Goal: Information Seeking & Learning: Learn about a topic

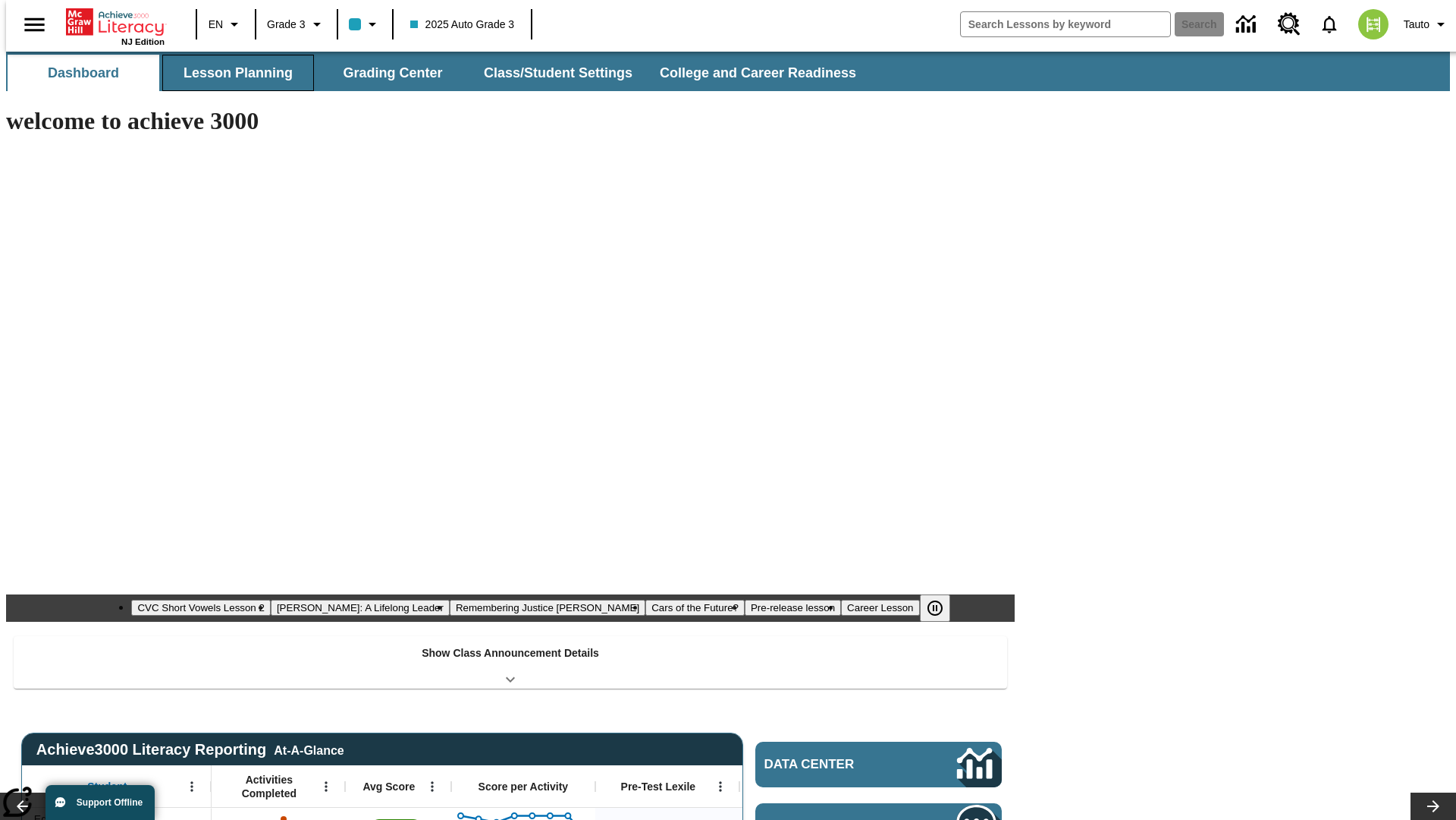
click at [232, 73] on button "Lesson Planning" at bounding box center [238, 73] width 151 height 36
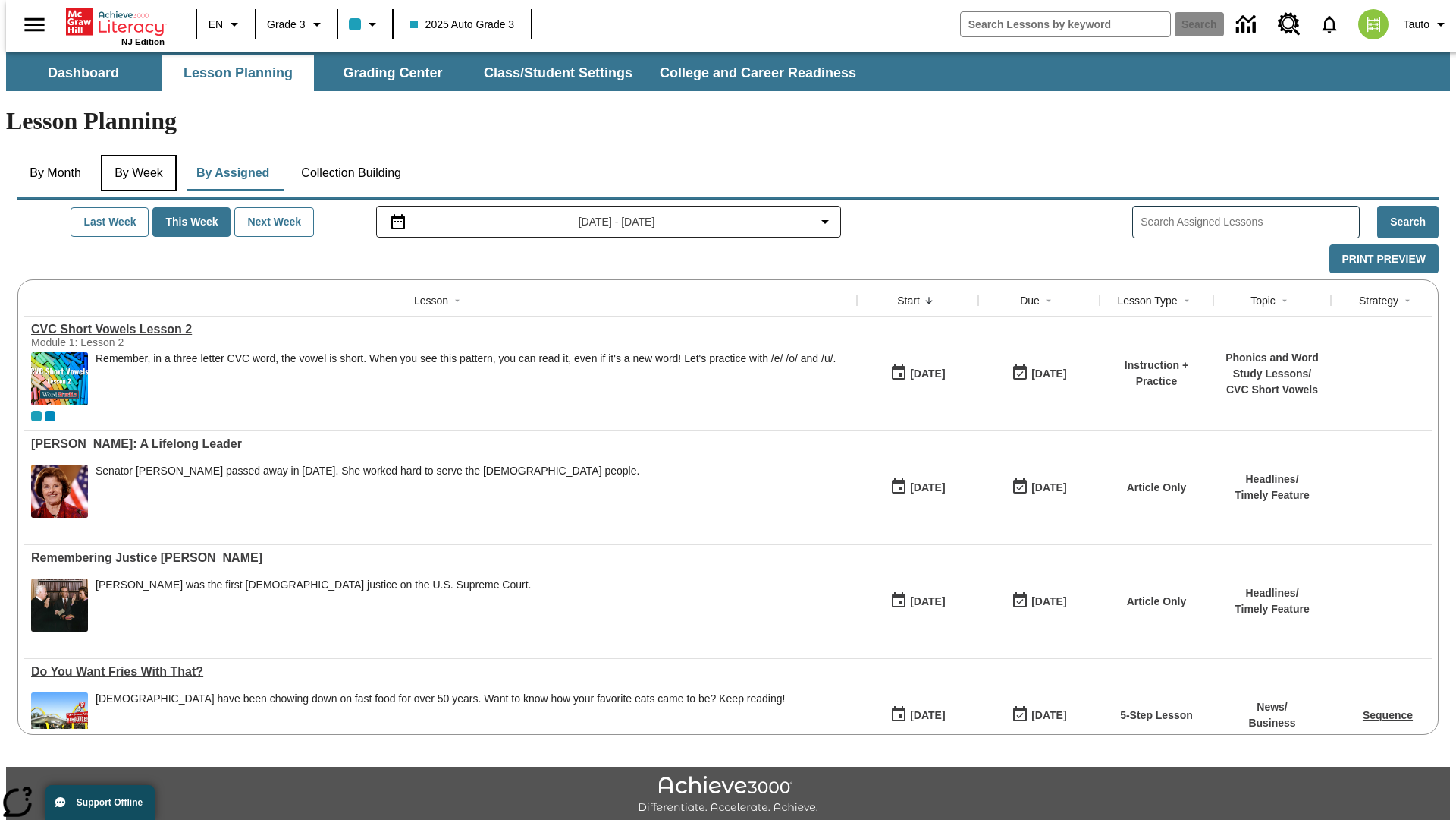
click at [136, 155] on button "By Week" at bounding box center [139, 173] width 76 height 36
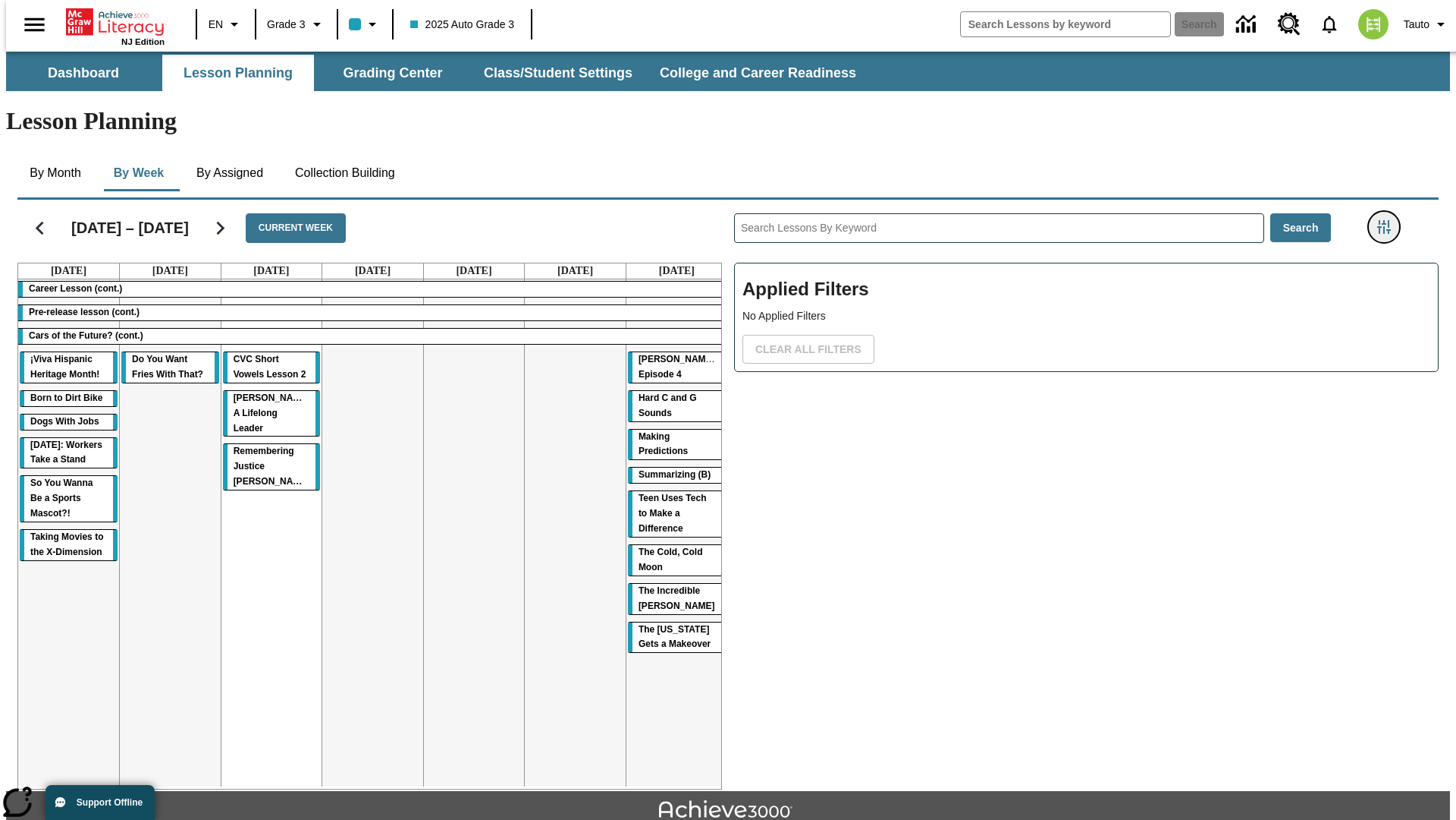
click at [1389, 220] on icon "Filters Side menu" at bounding box center [1384, 226] width 14 height 14
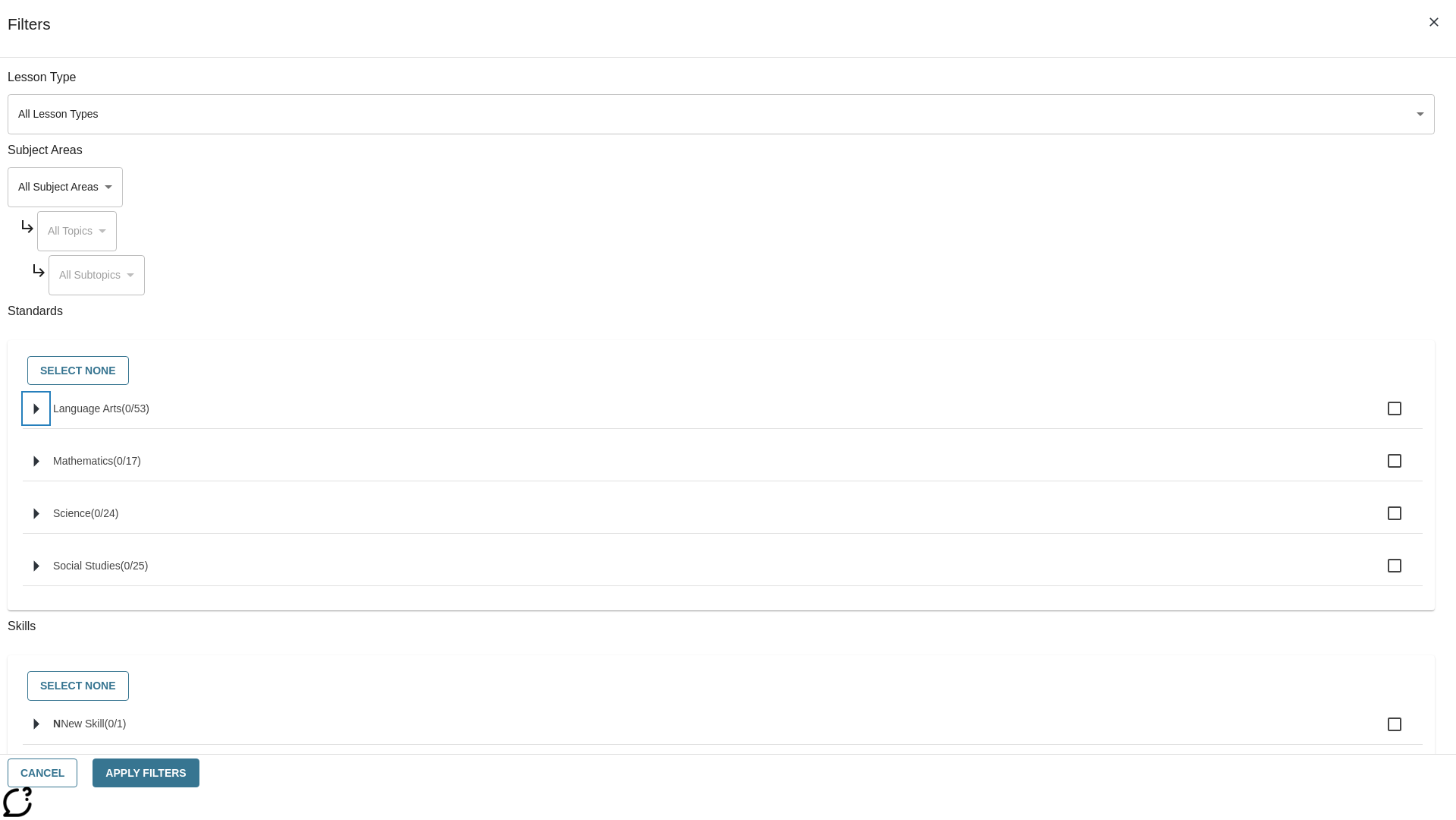
click at [40, 414] on icon "Select standards" at bounding box center [37, 409] width 5 height 12
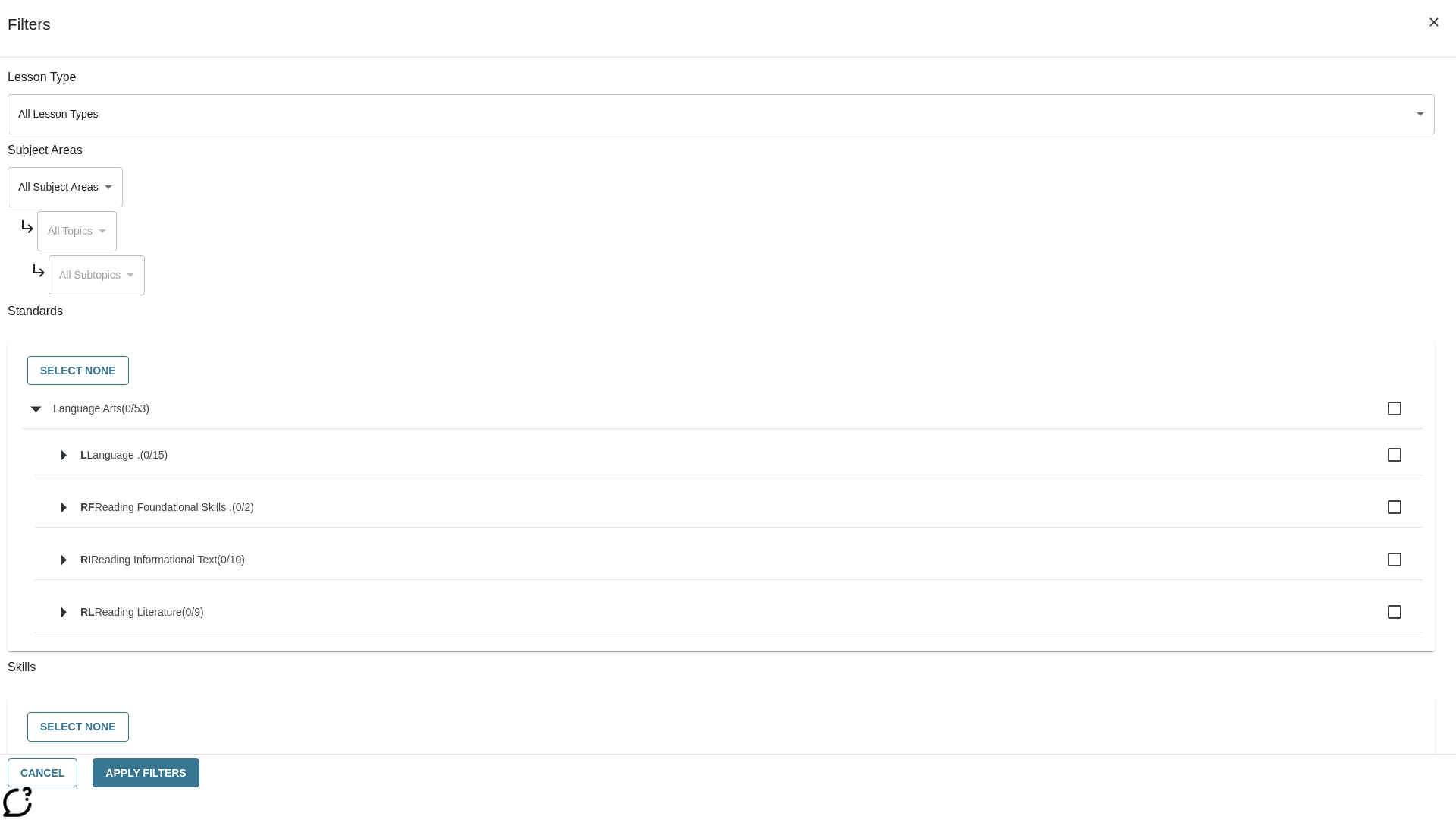
click at [1103, 417] on label "Language Arts ( 0 / 53 )" at bounding box center [732, 408] width 1358 height 32
click at [1379, 417] on input "Language Arts ( 0 / 53 )" at bounding box center [1395, 408] width 32 height 32
checkbox input "true"
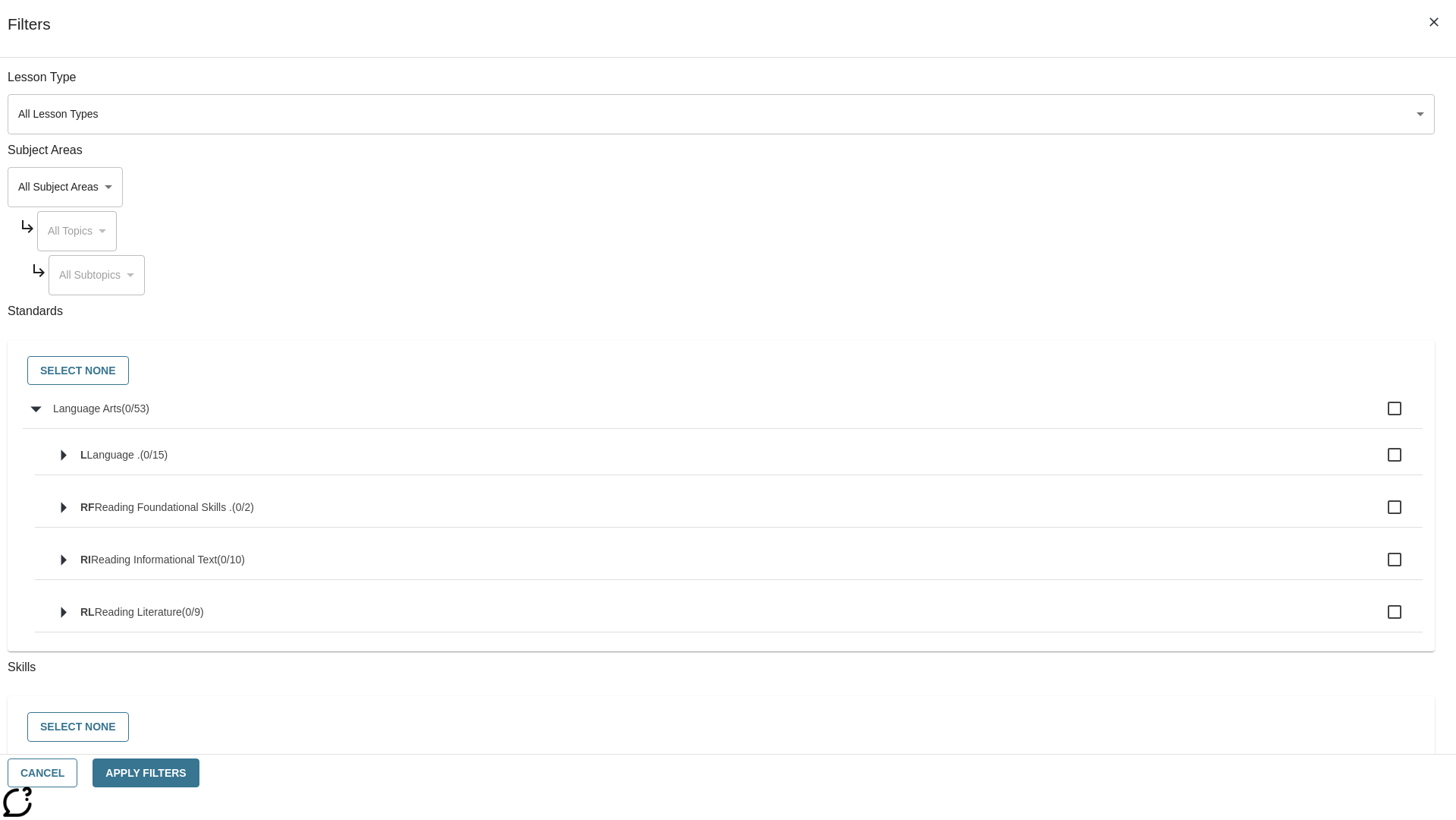
checkbox input "true"
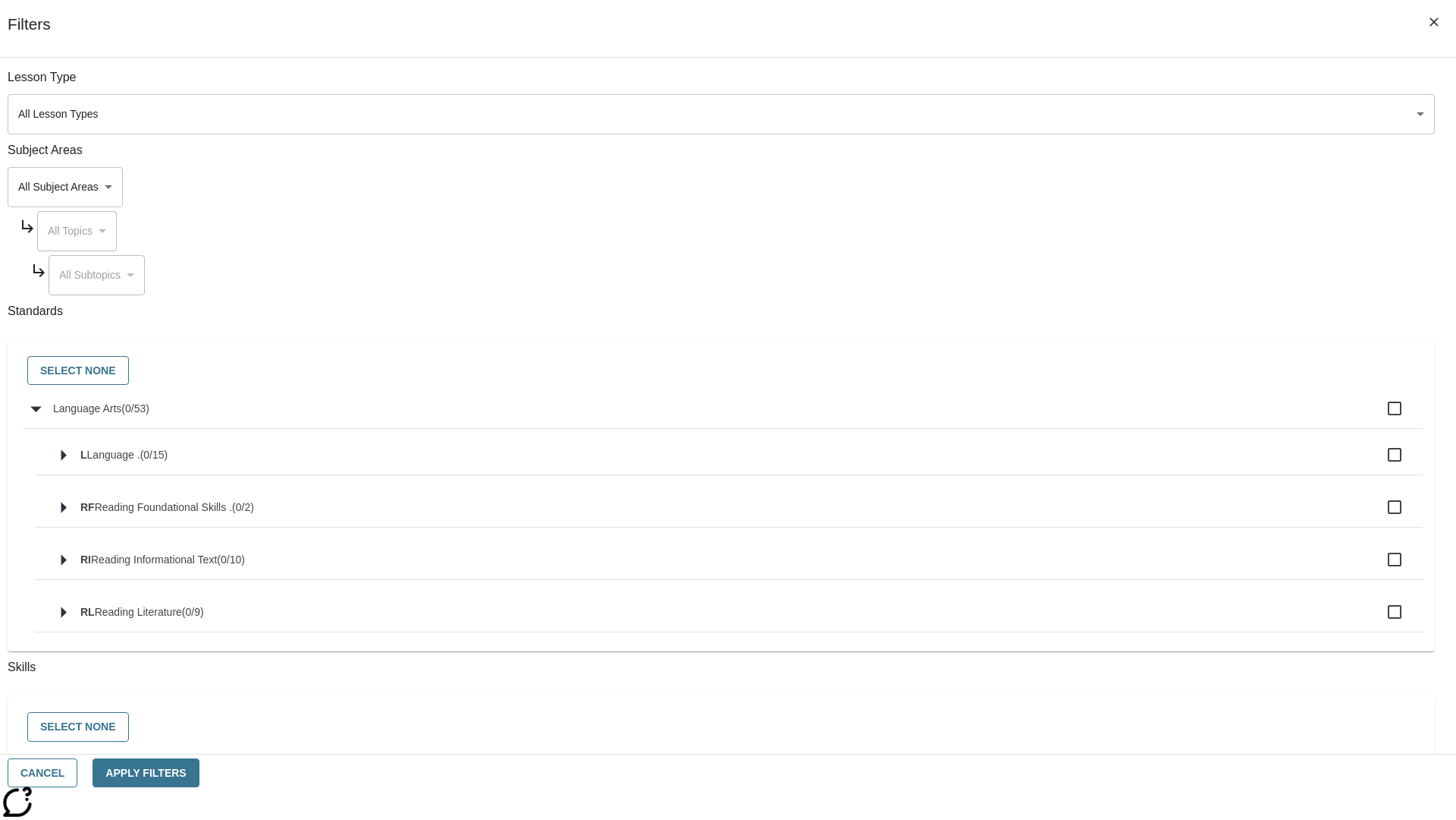
checkbox input "true"
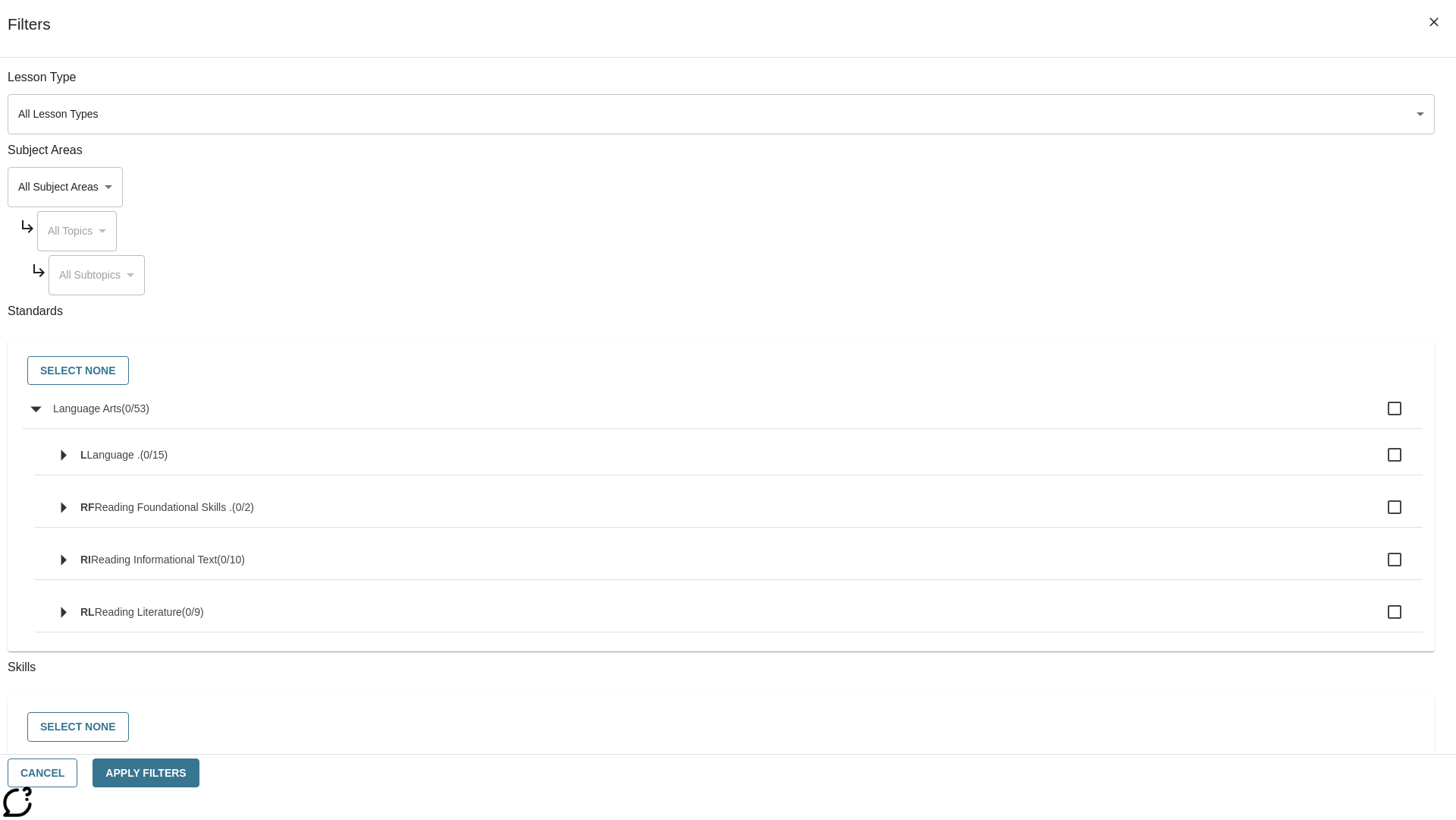
checkbox input "true"
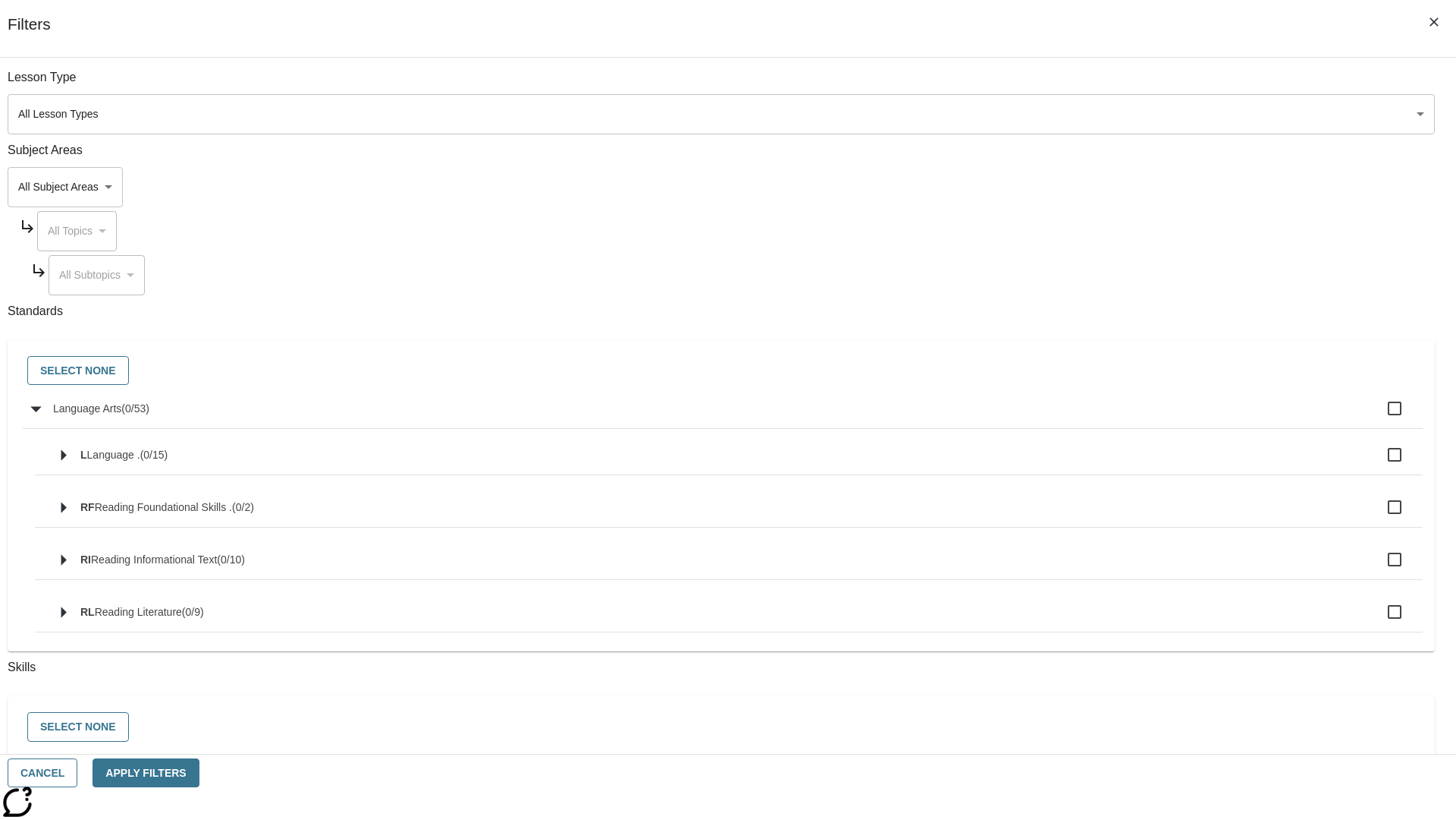
checkbox input "true"
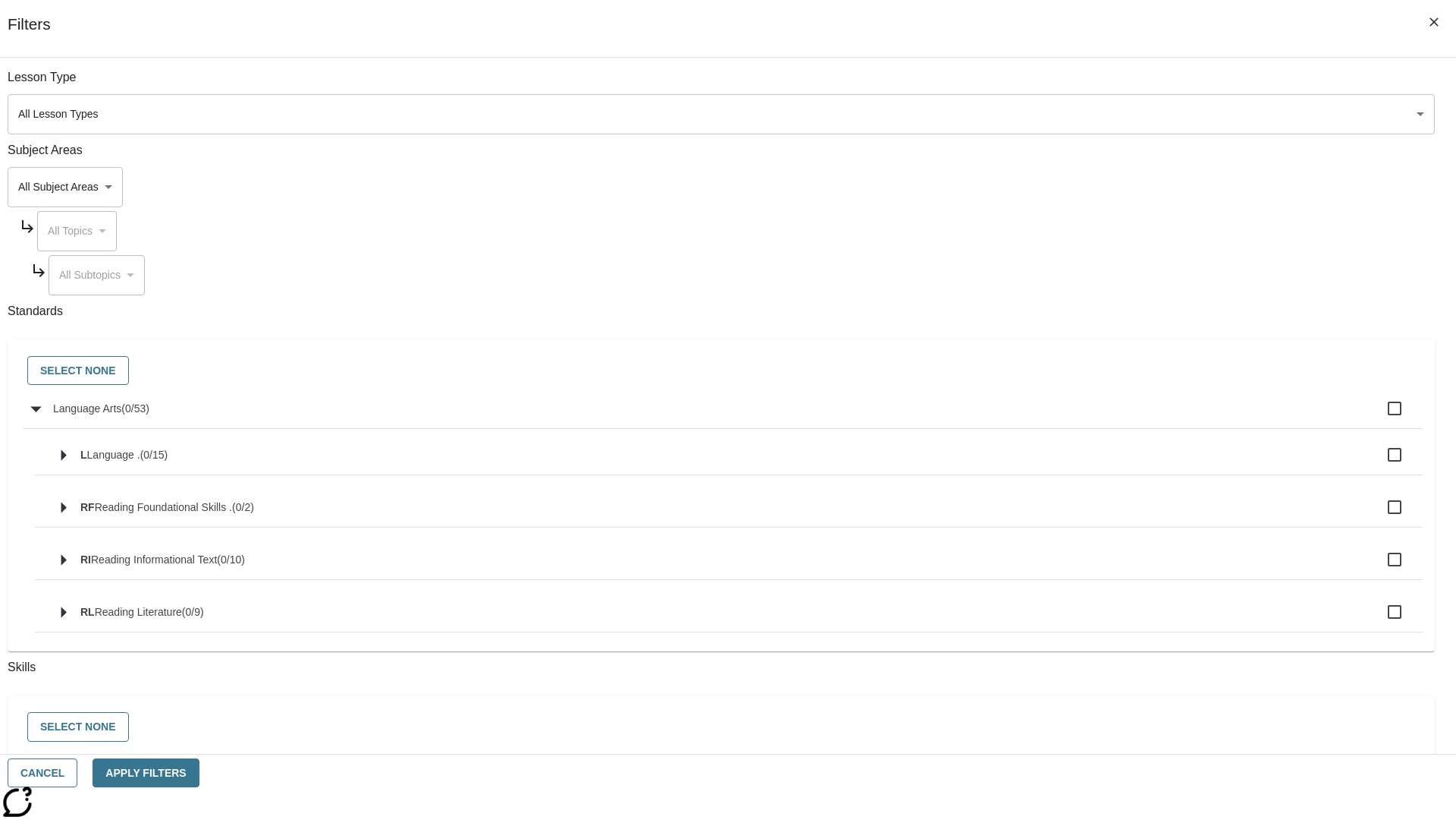
checkbox input "true"
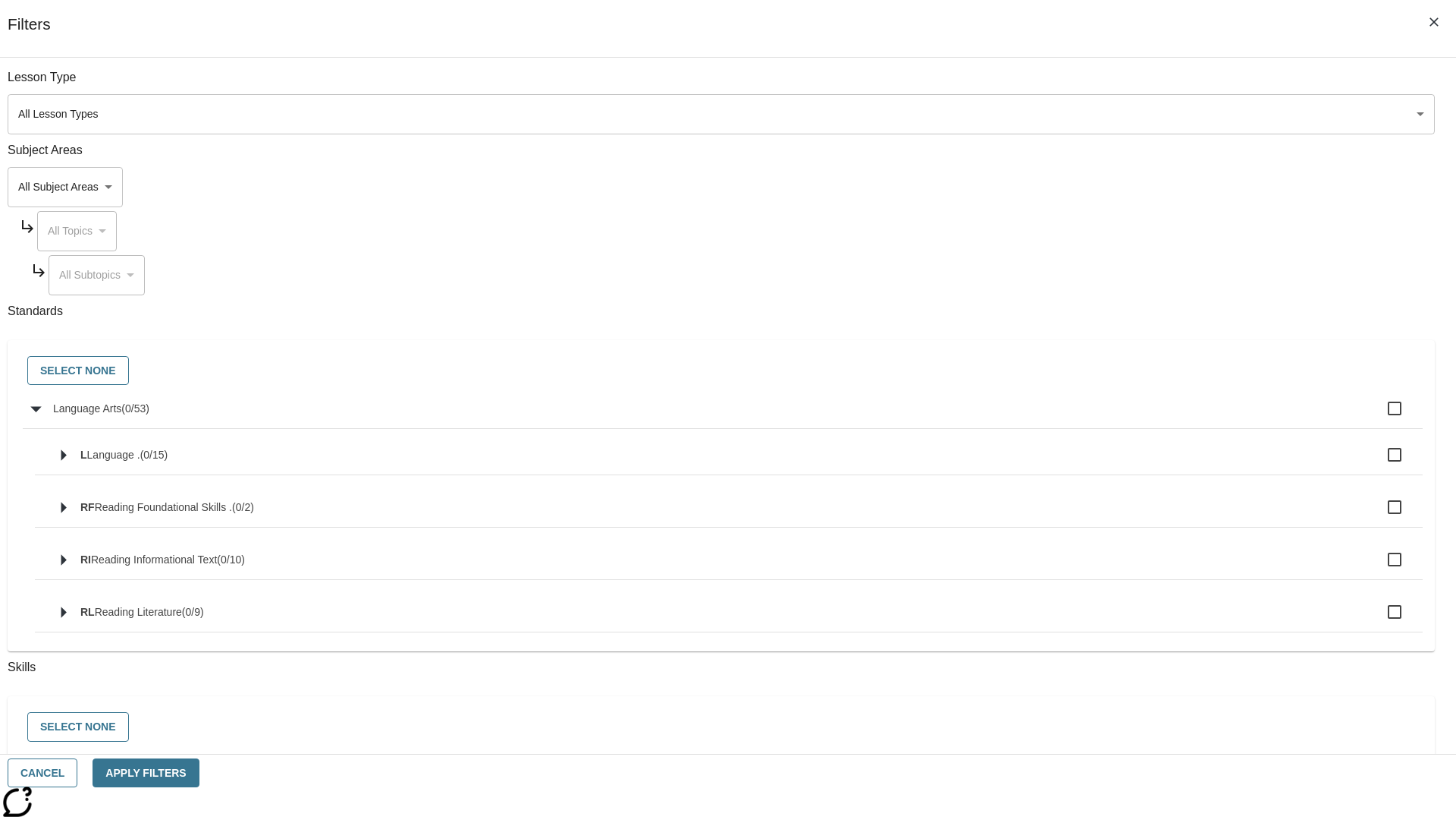
checkbox input "true"
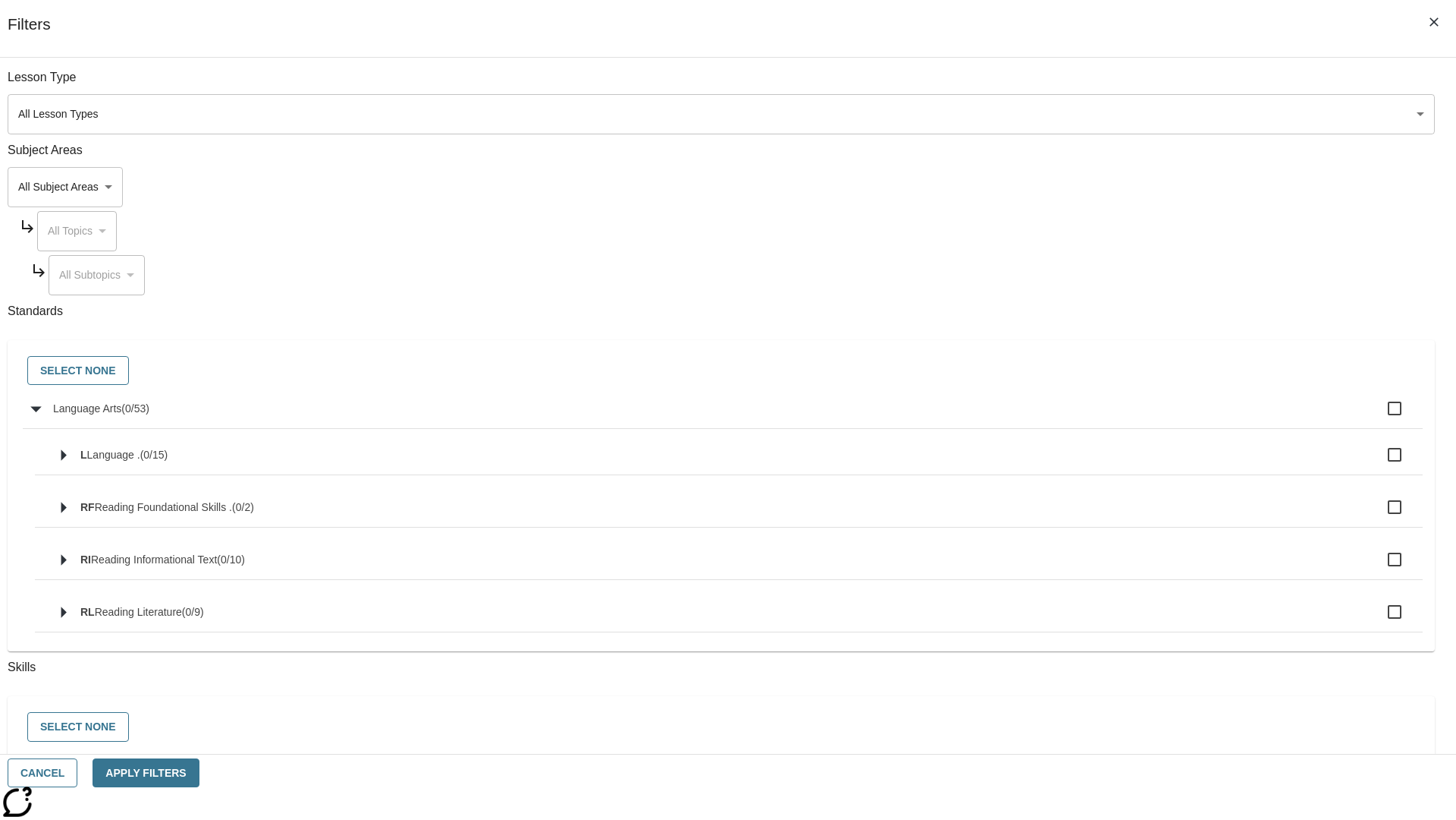
checkbox input "true"
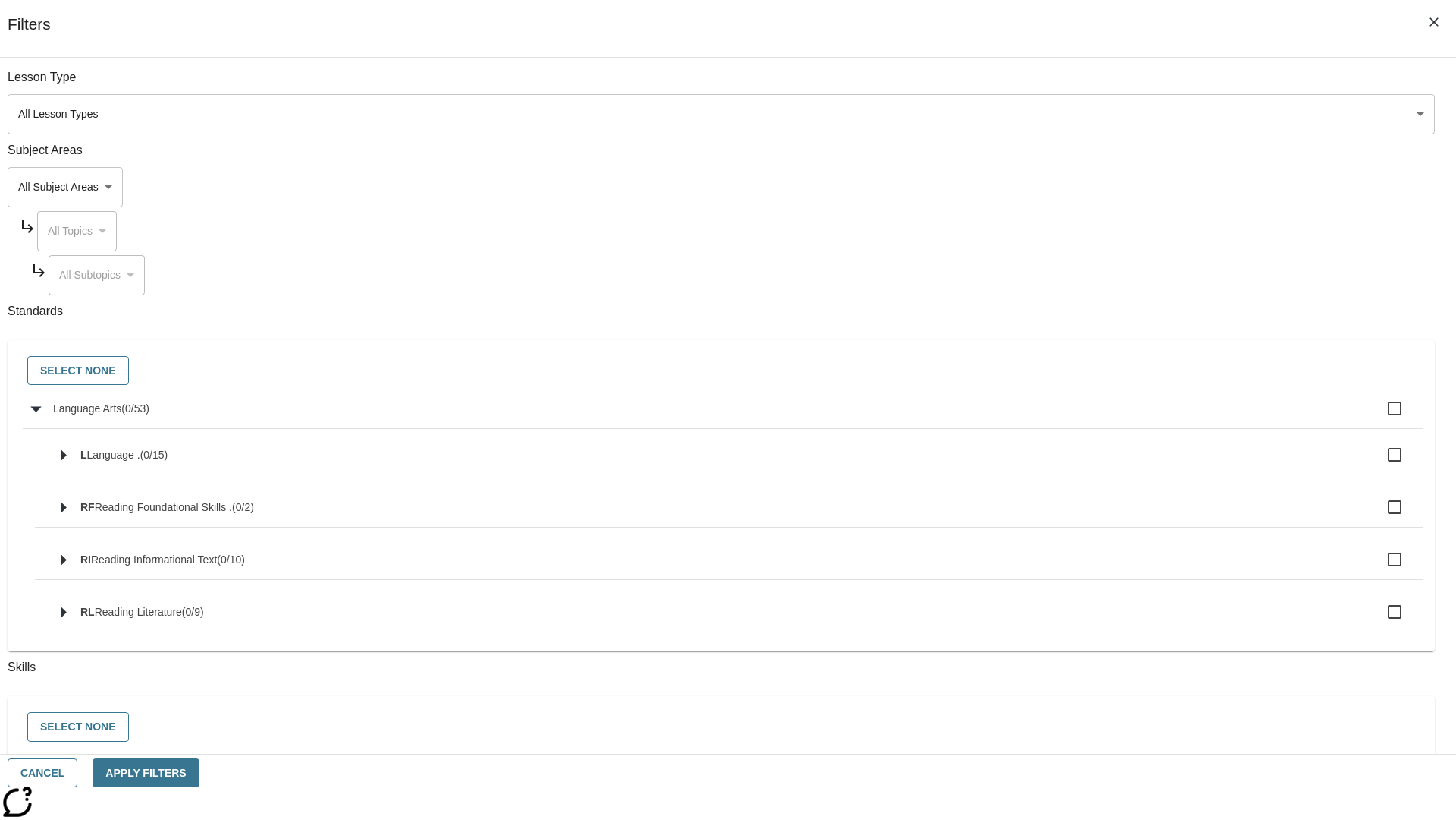
checkbox input "true"
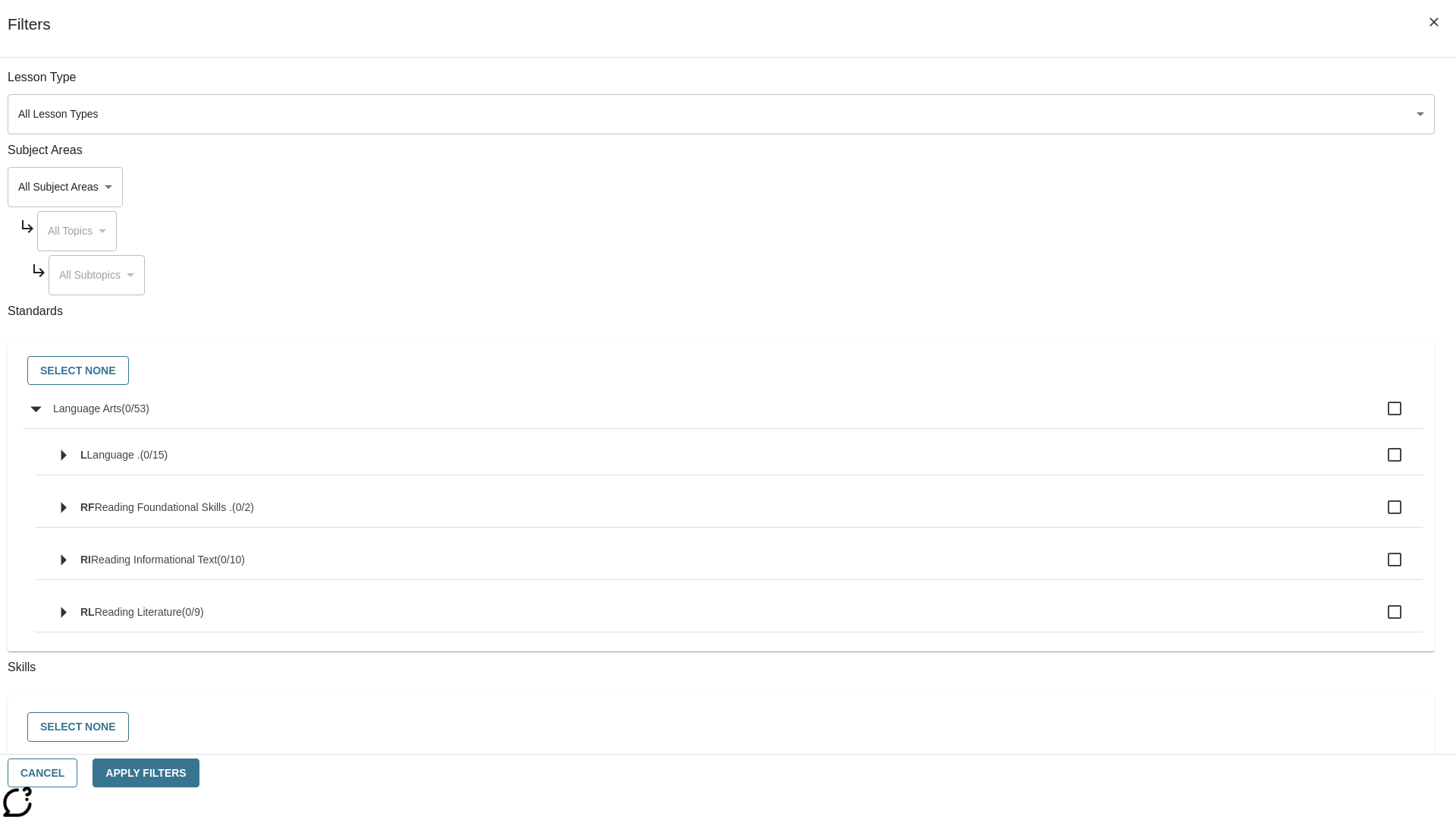
checkbox input "true"
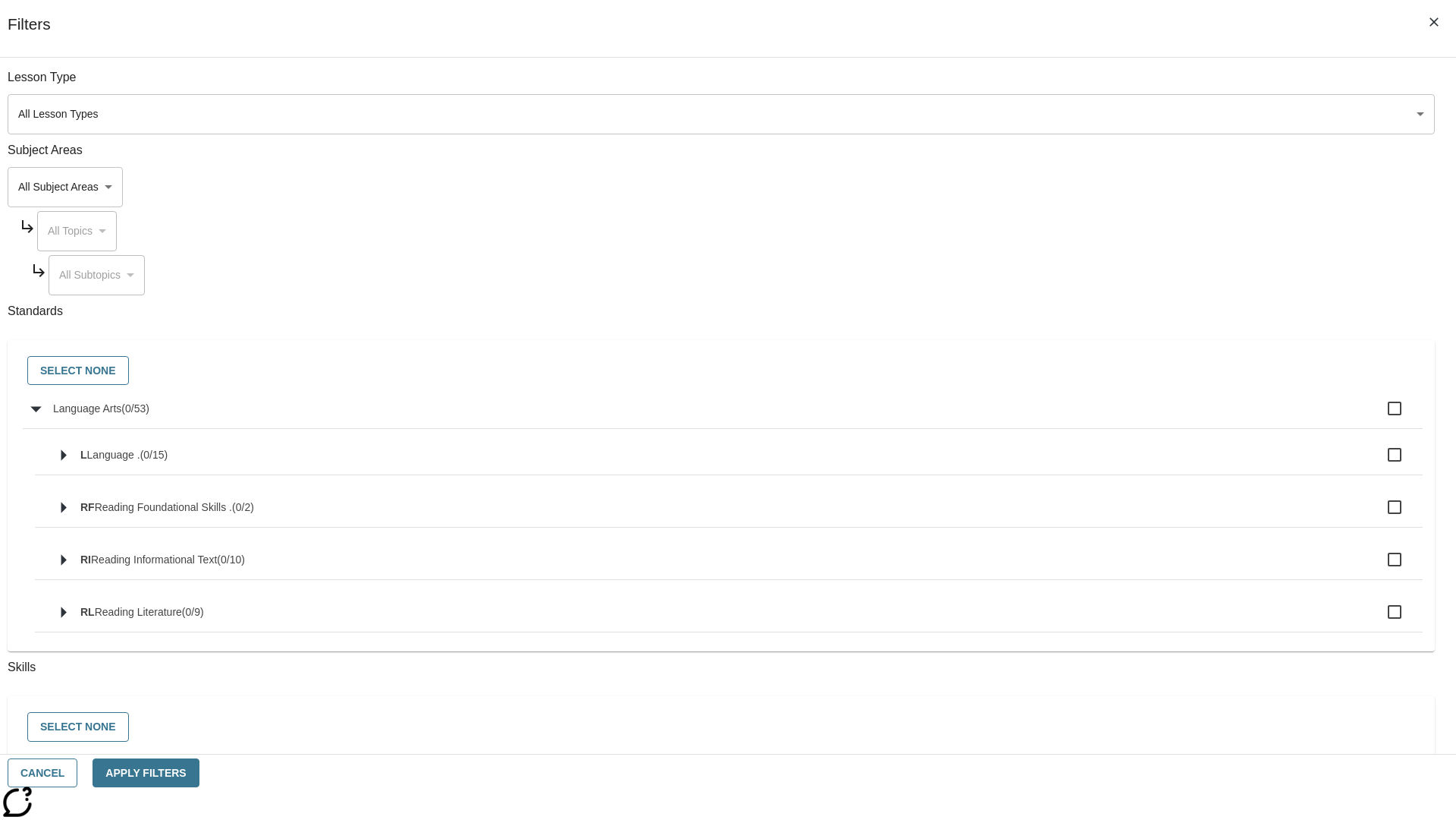
checkbox input "true"
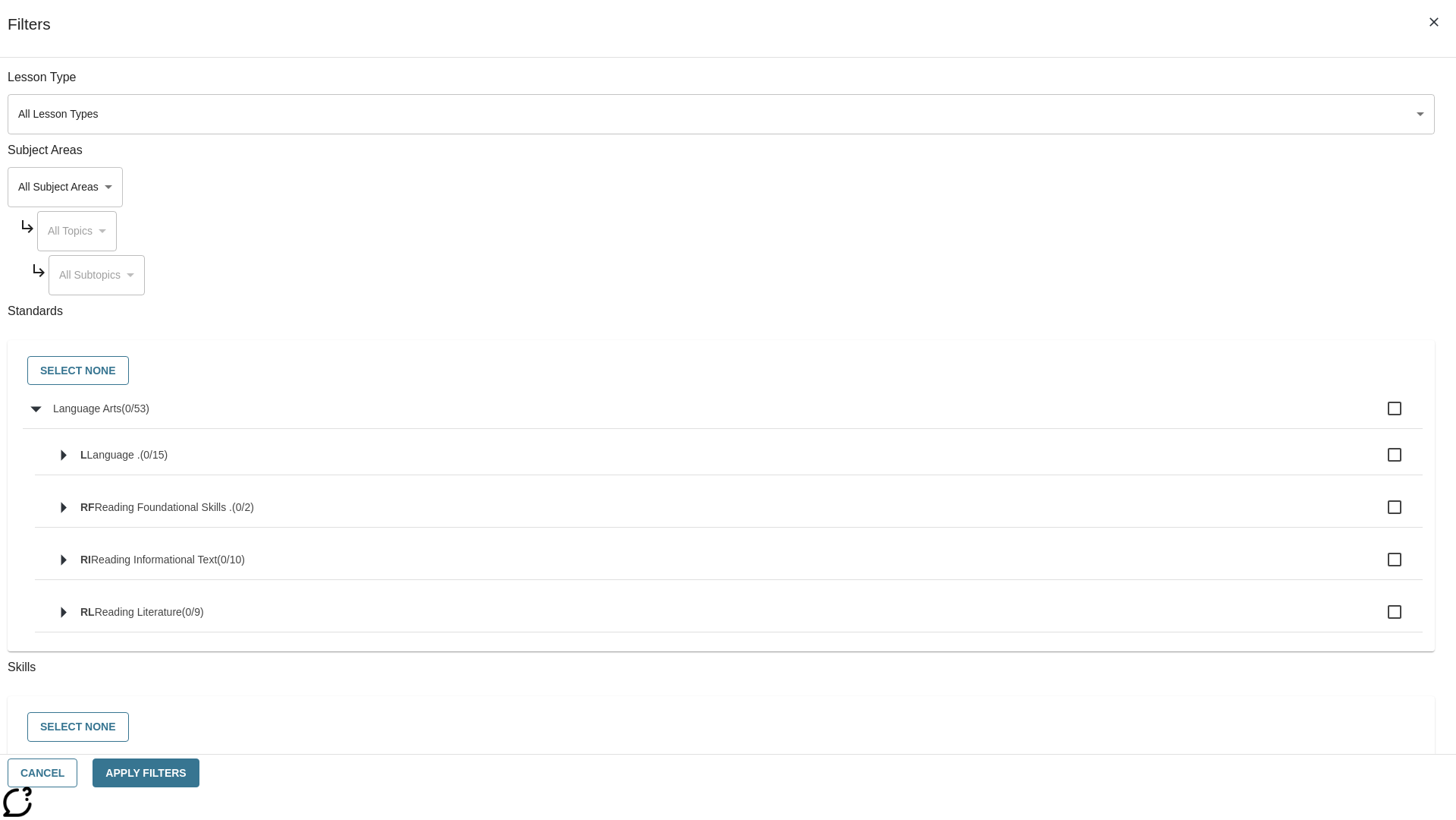
checkbox input "true"
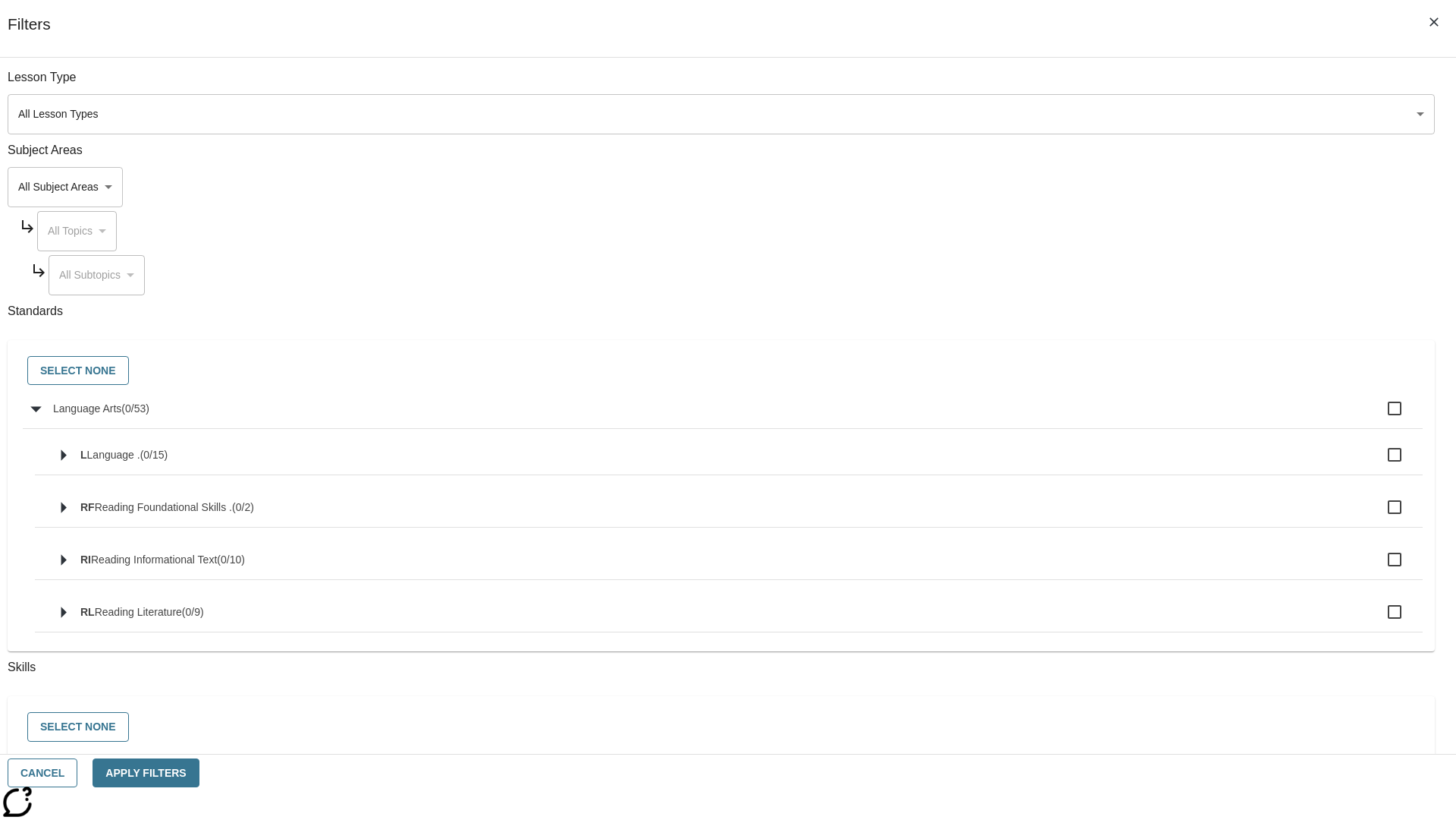
checkbox input "true"
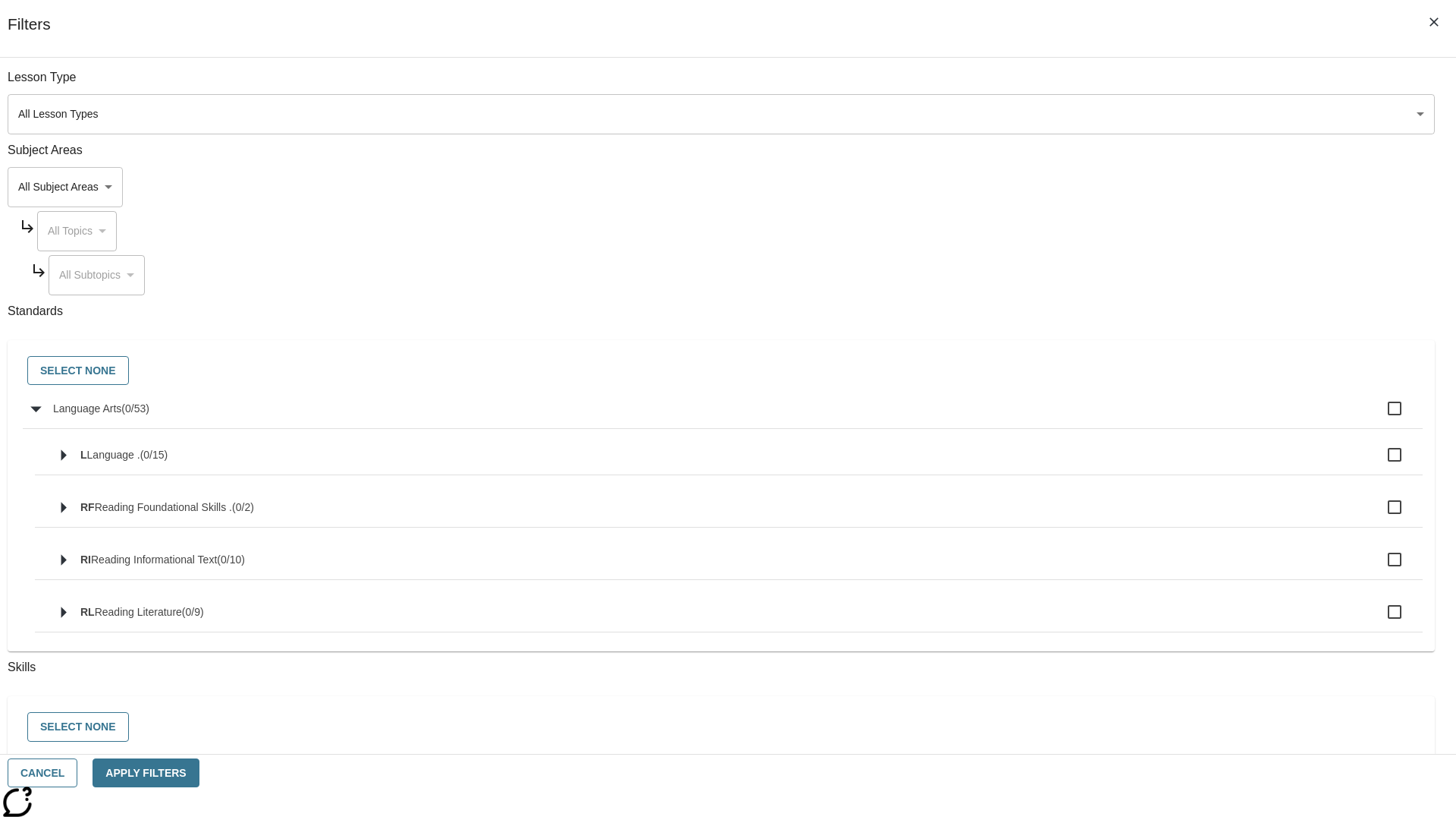
checkbox input "true"
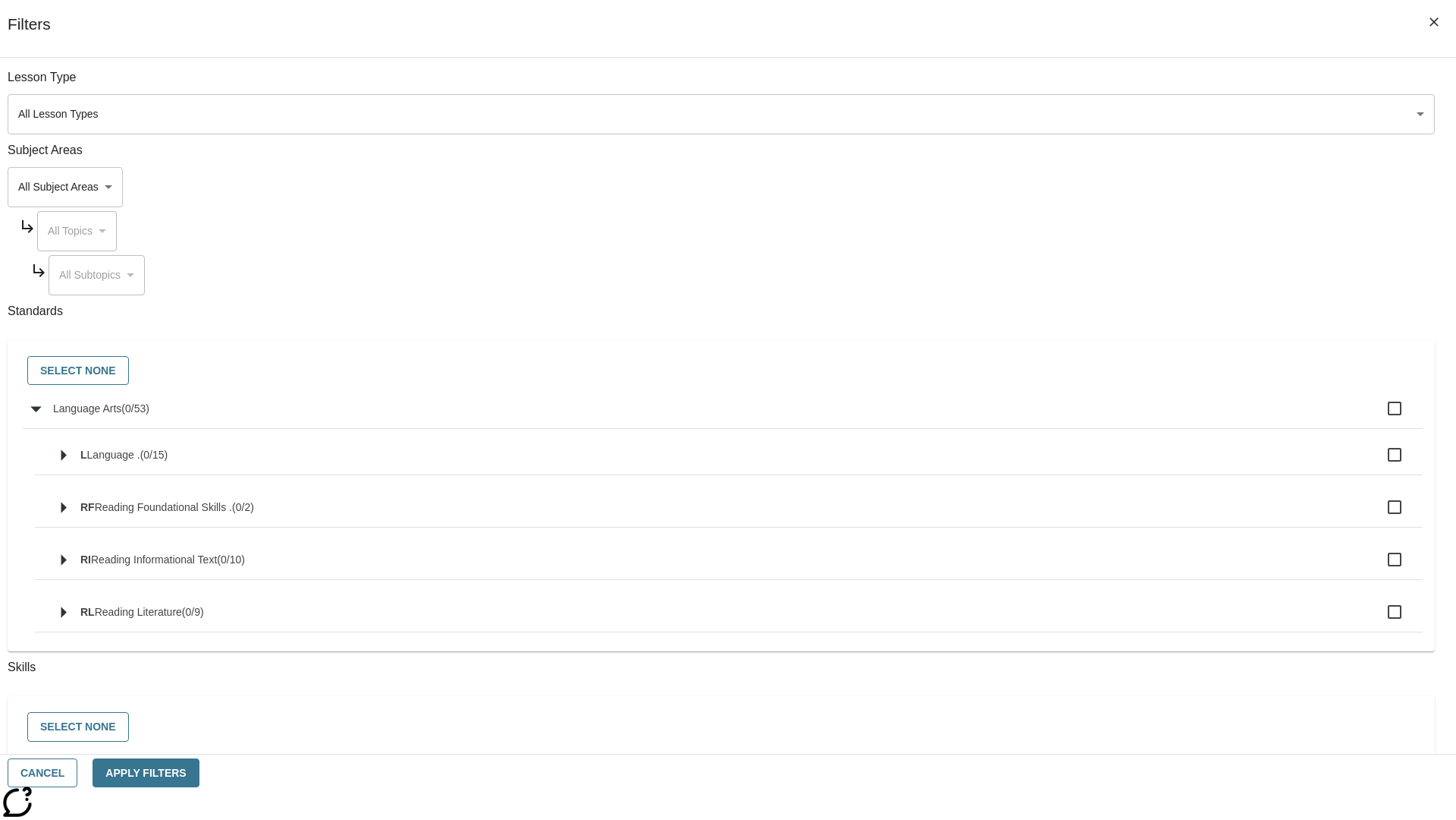
checkbox input "true"
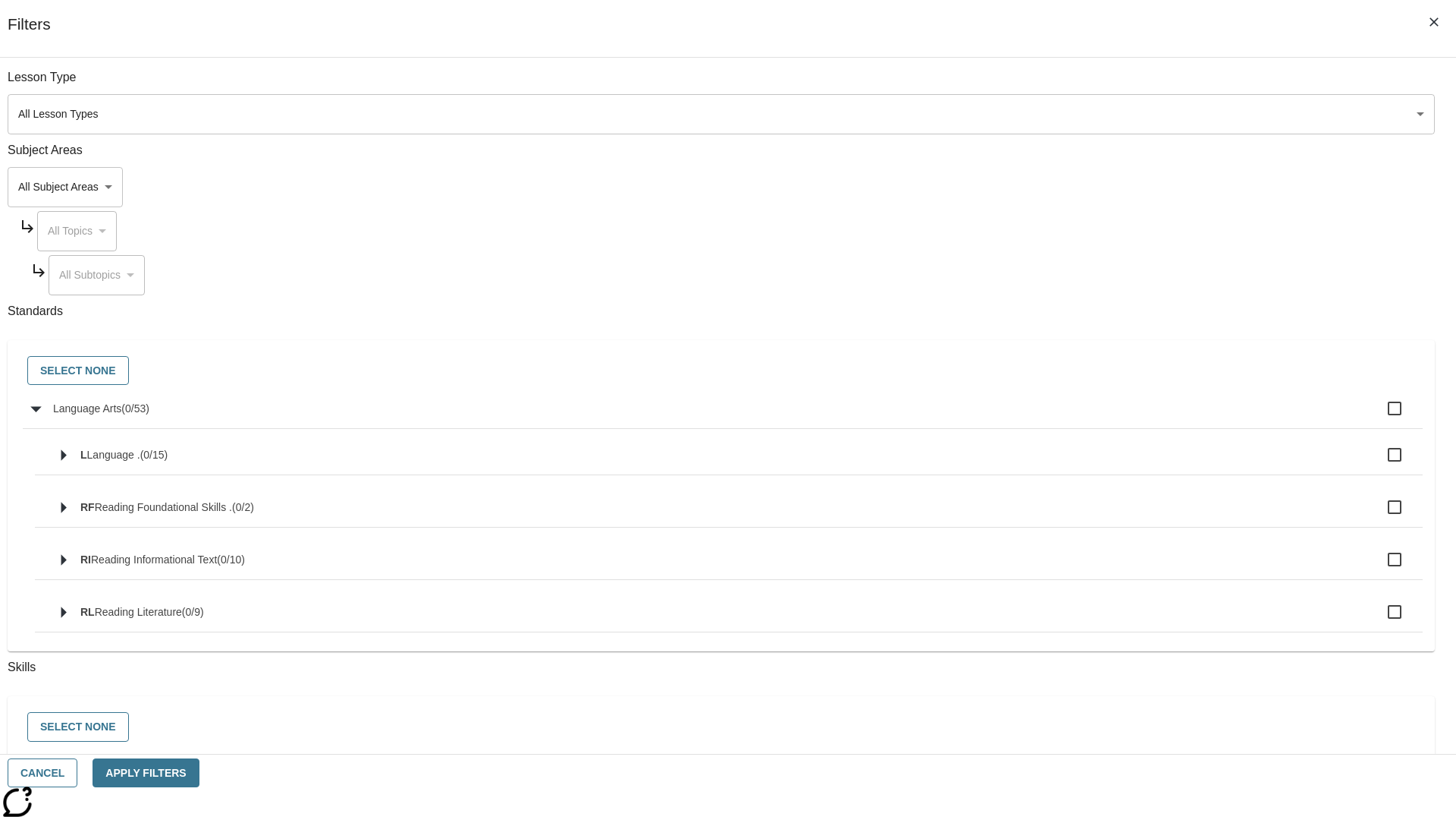
checkbox input "true"
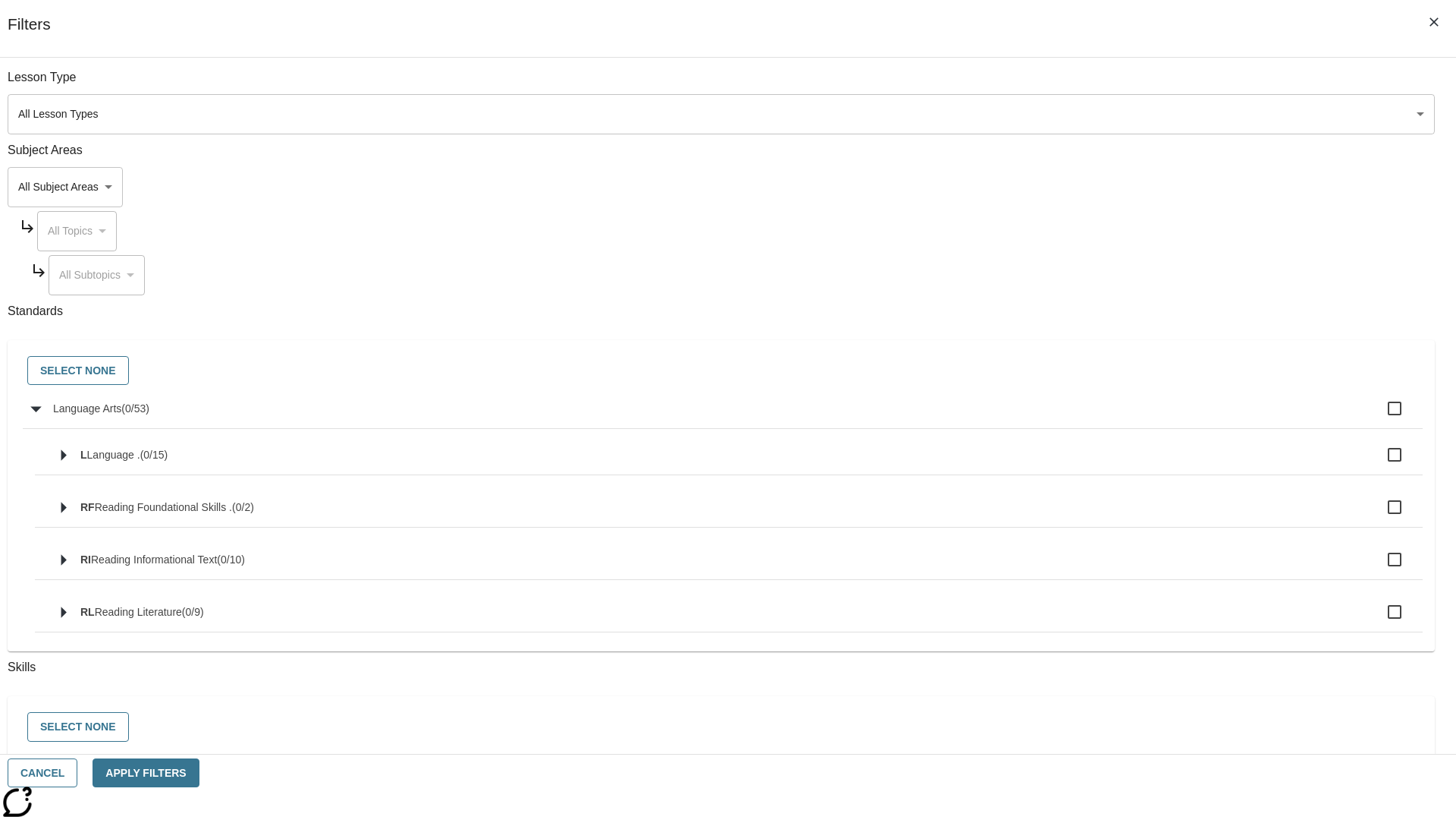
checkbox input "true"
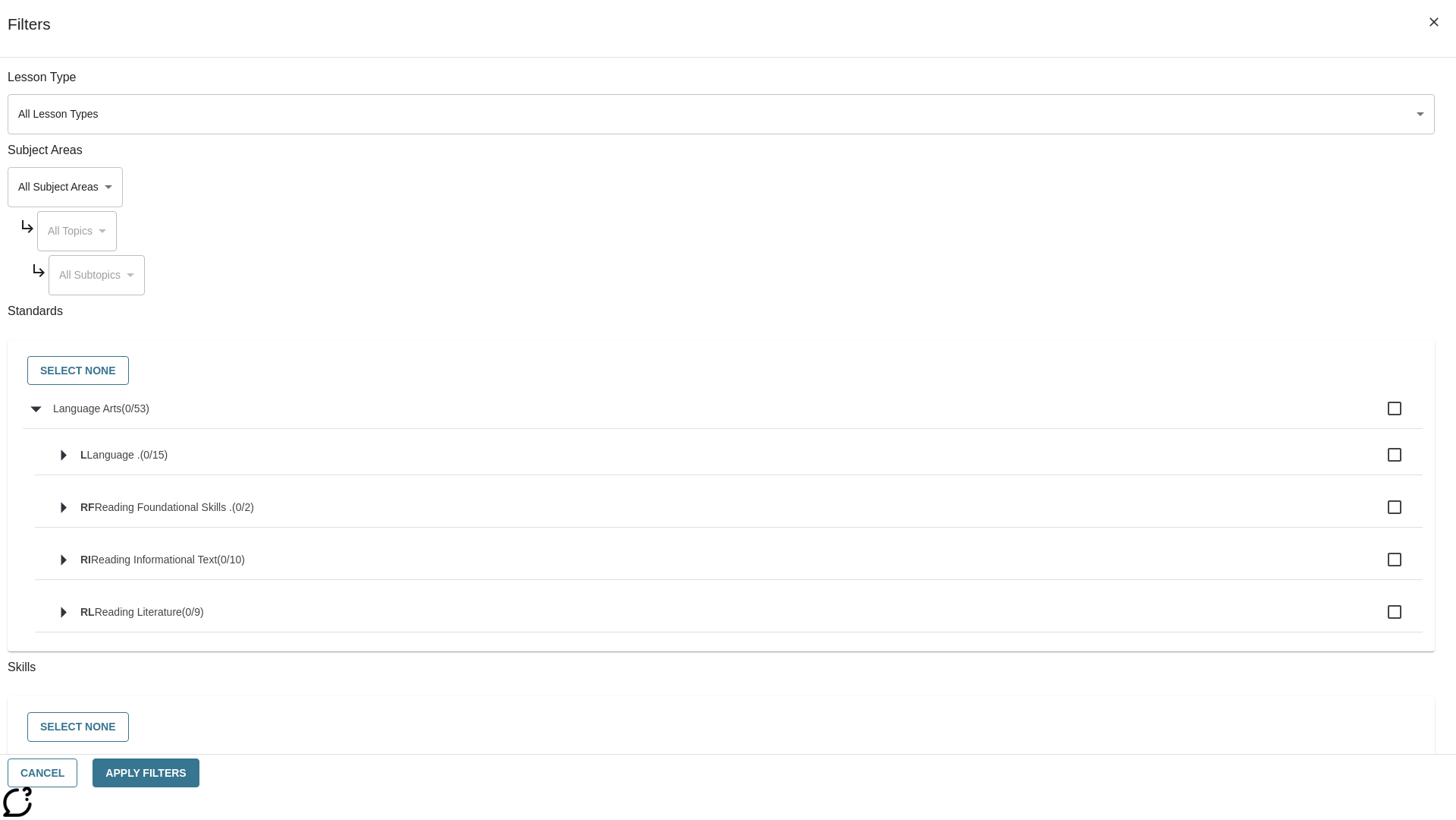
checkbox input "true"
click at [129, 371] on button "Select None" at bounding box center [78, 371] width 102 height 30
checkbox input "false"
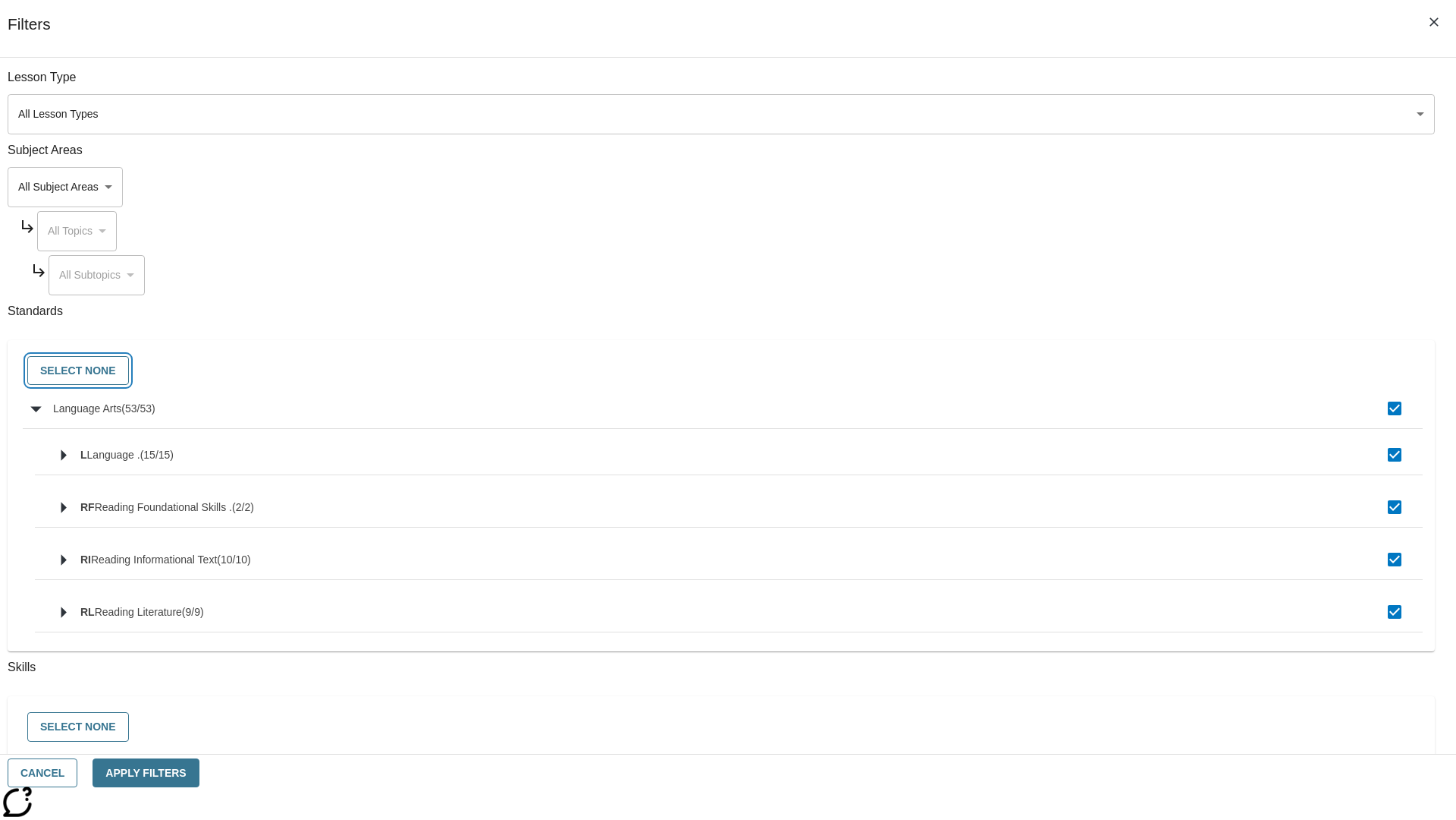
checkbox input "false"
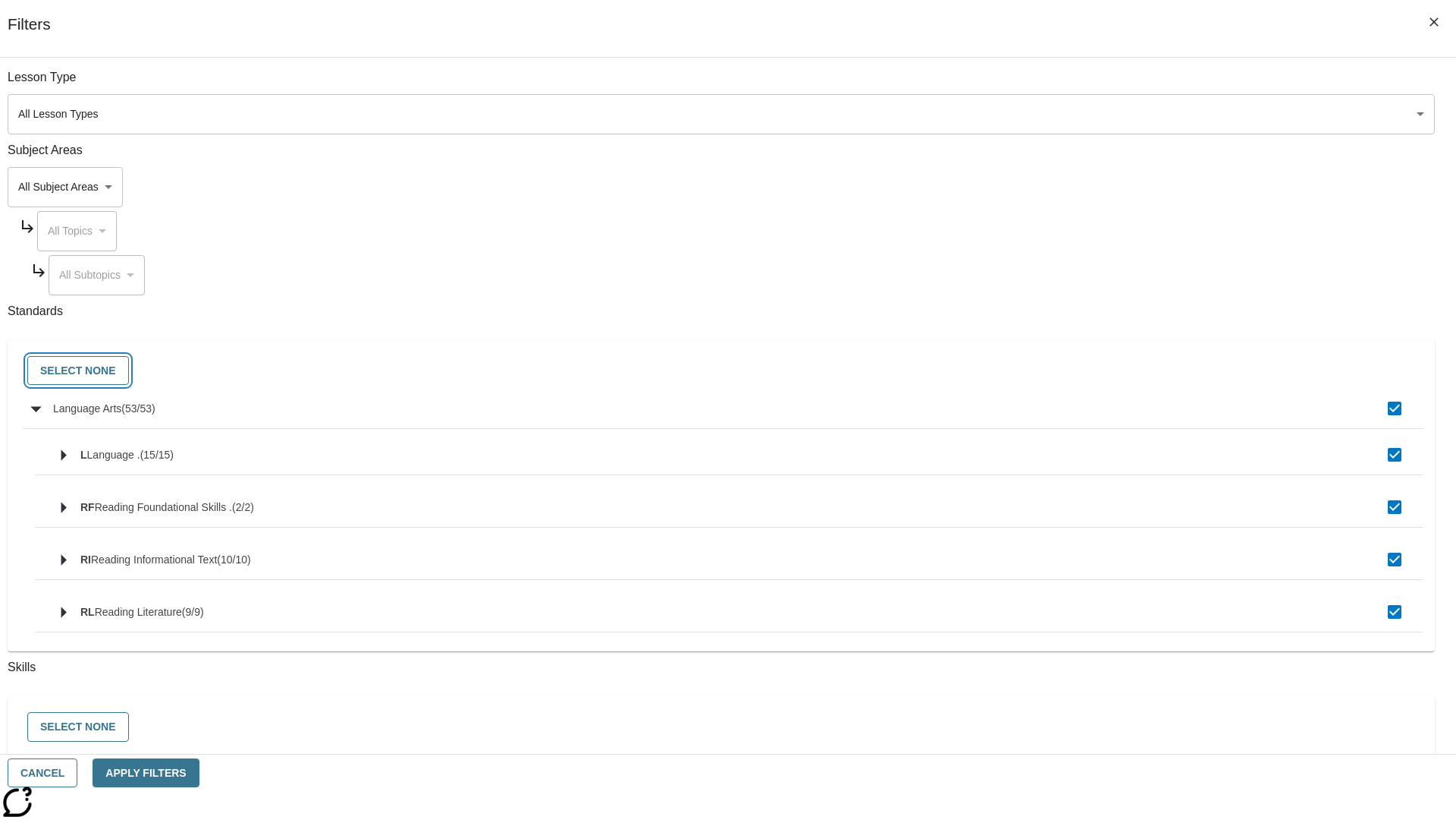
checkbox input "false"
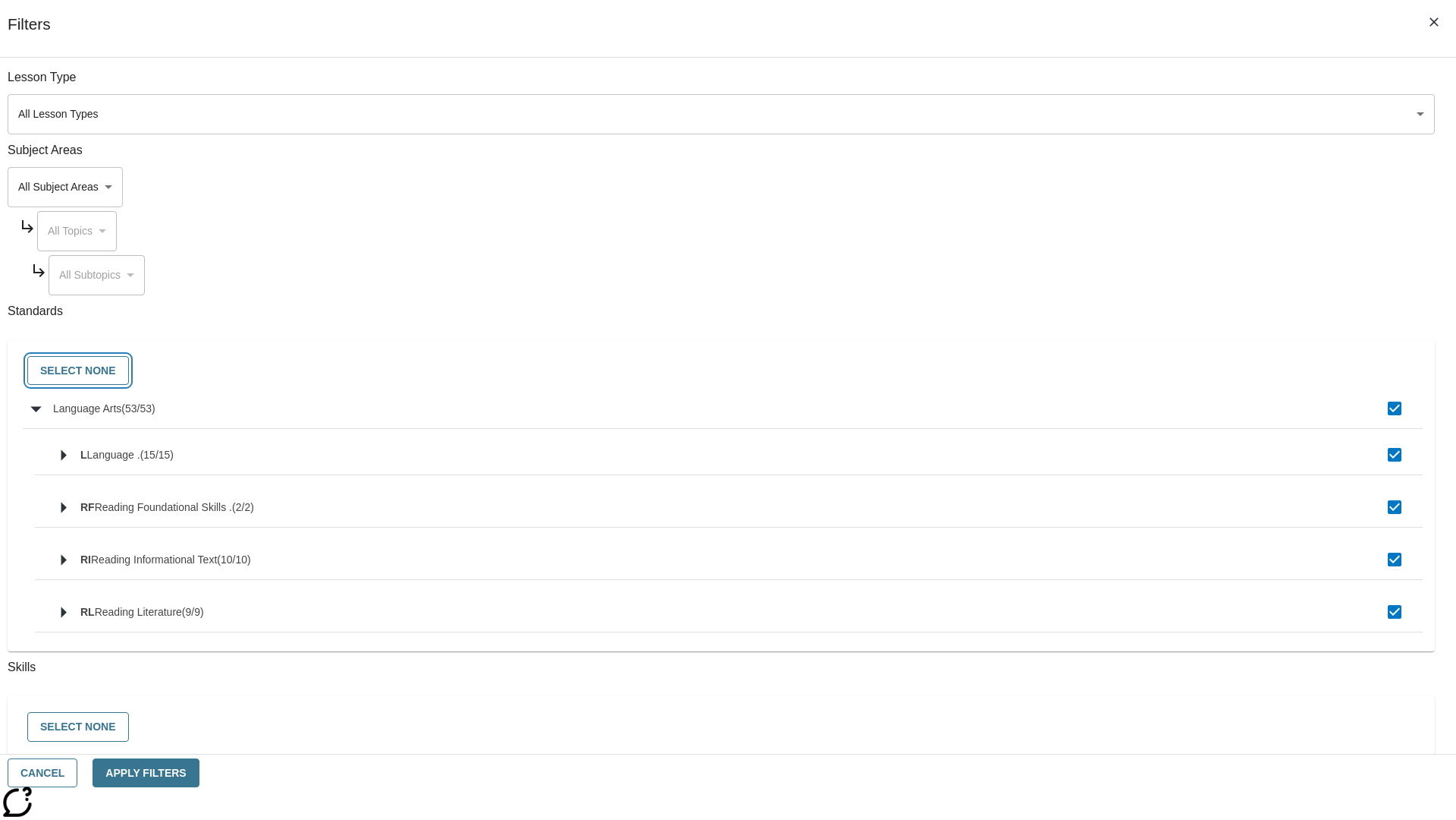
checkbox input "false"
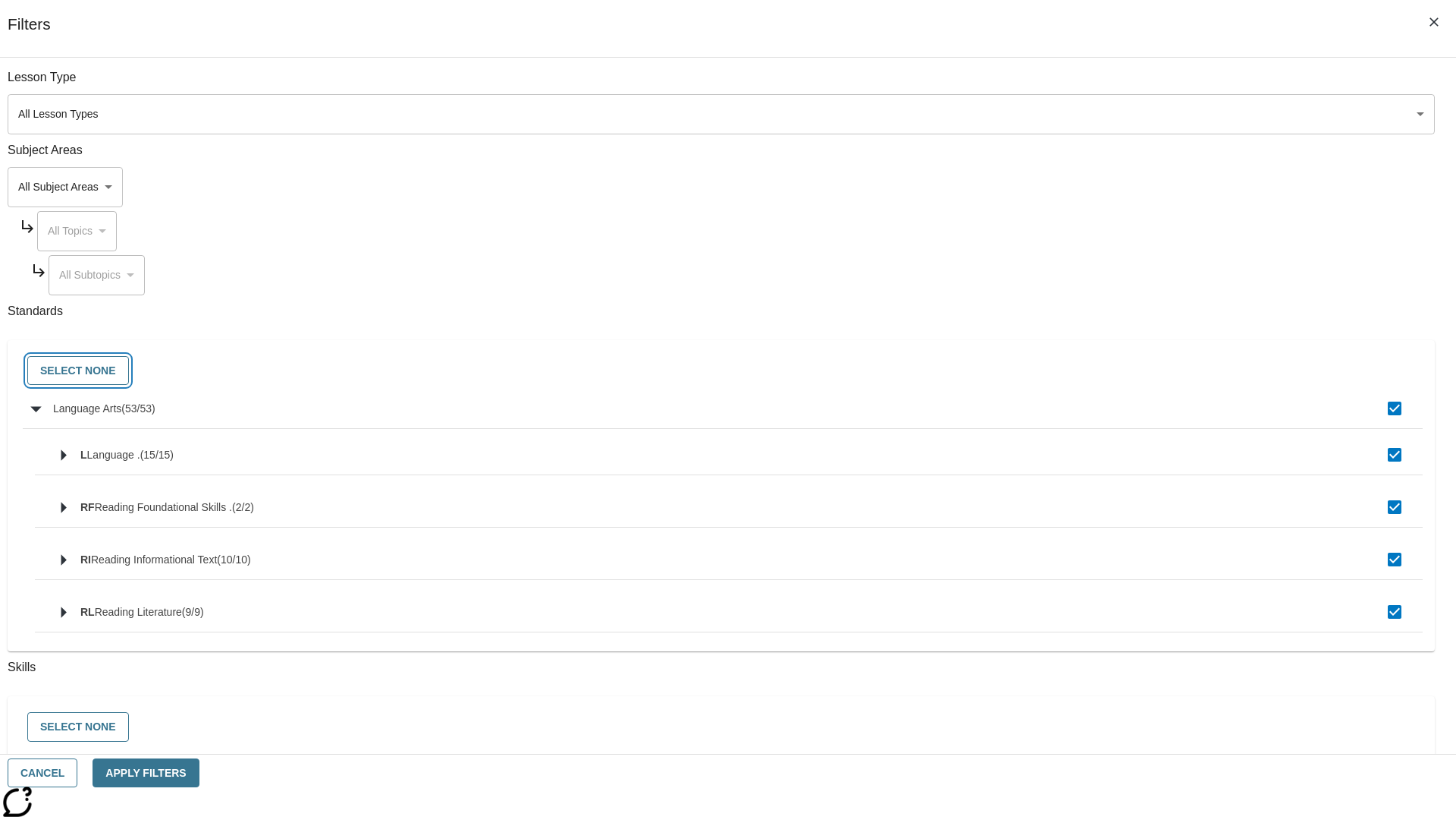
checkbox input "false"
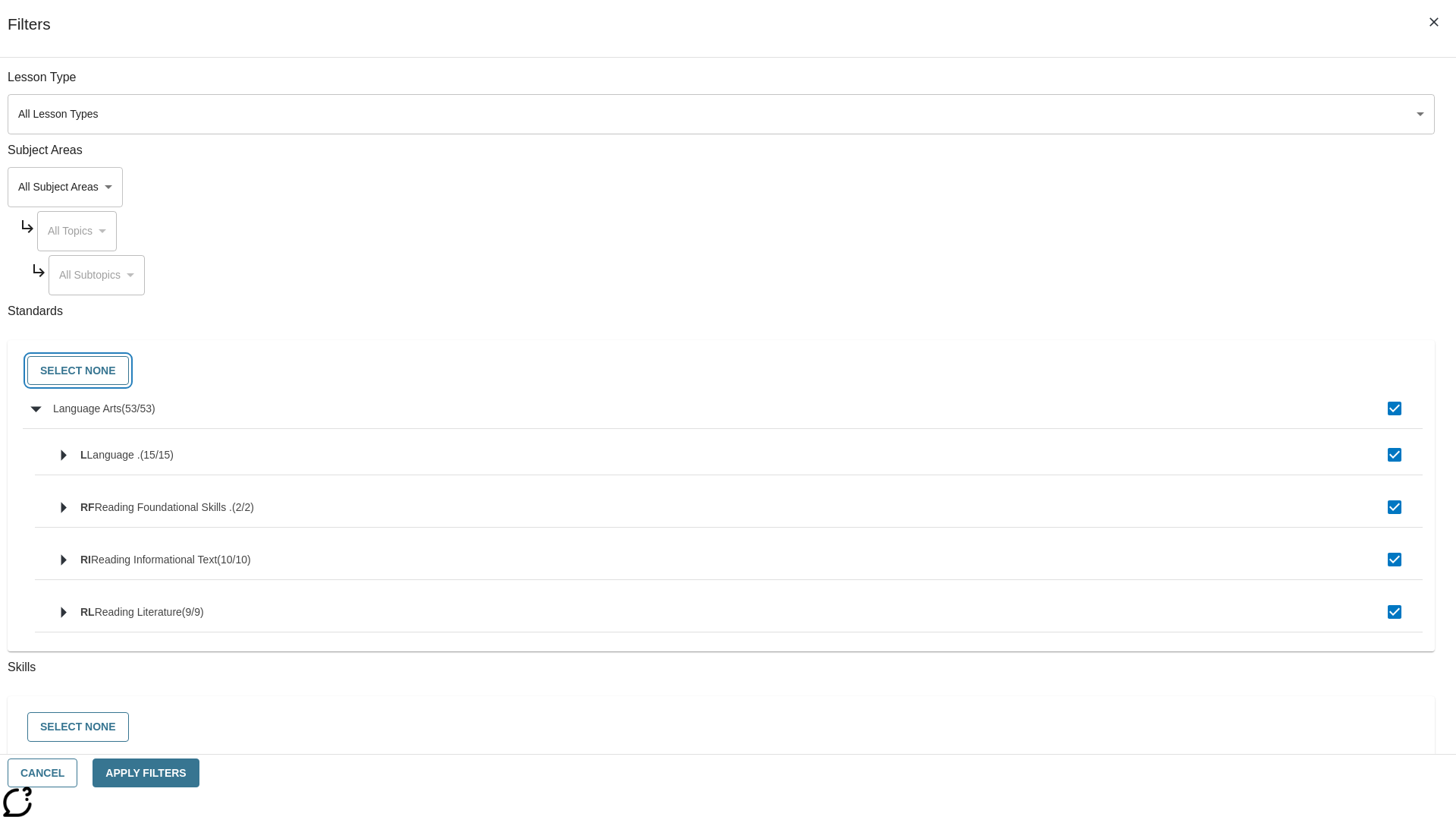
checkbox input "false"
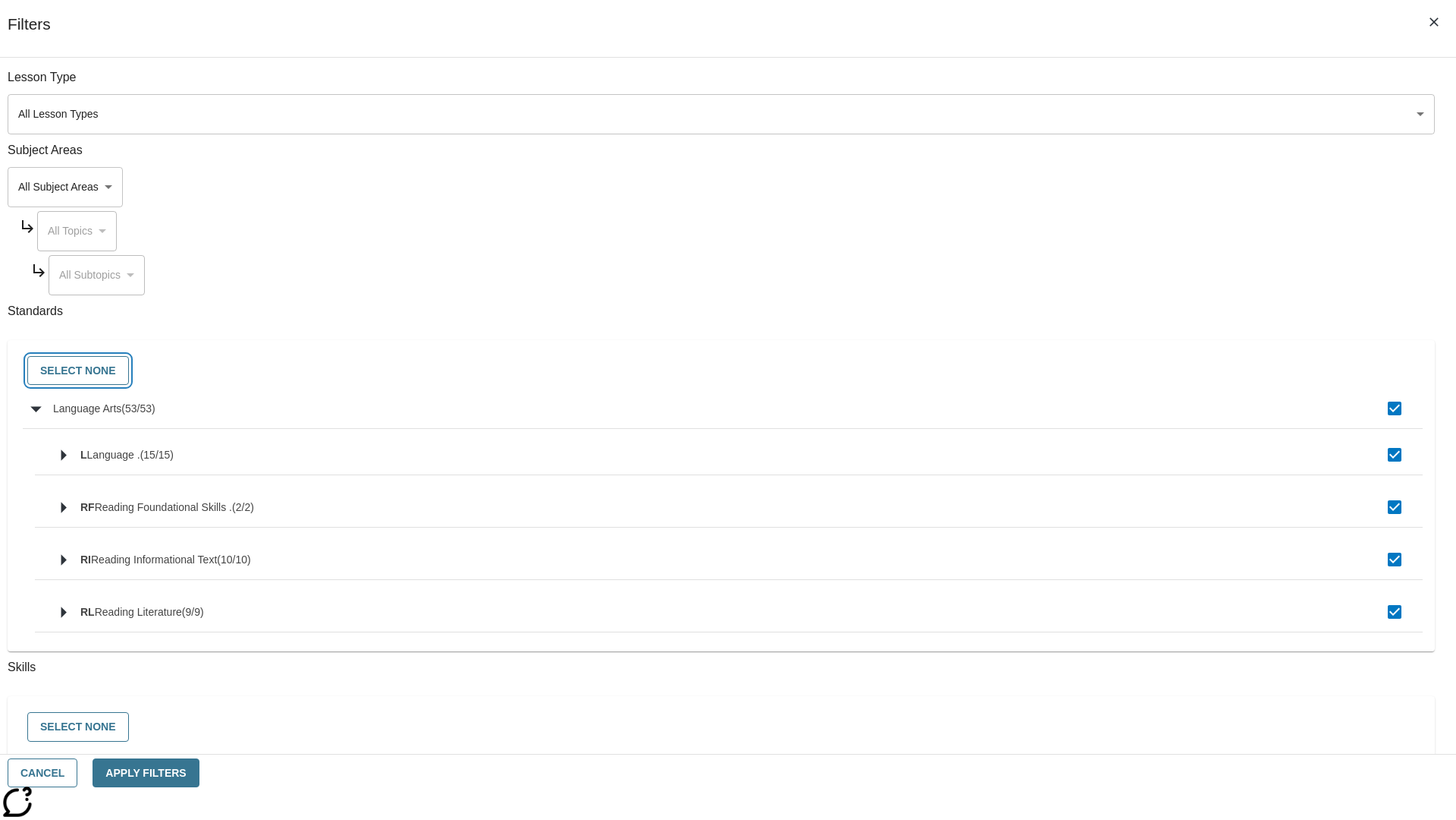
checkbox input "false"
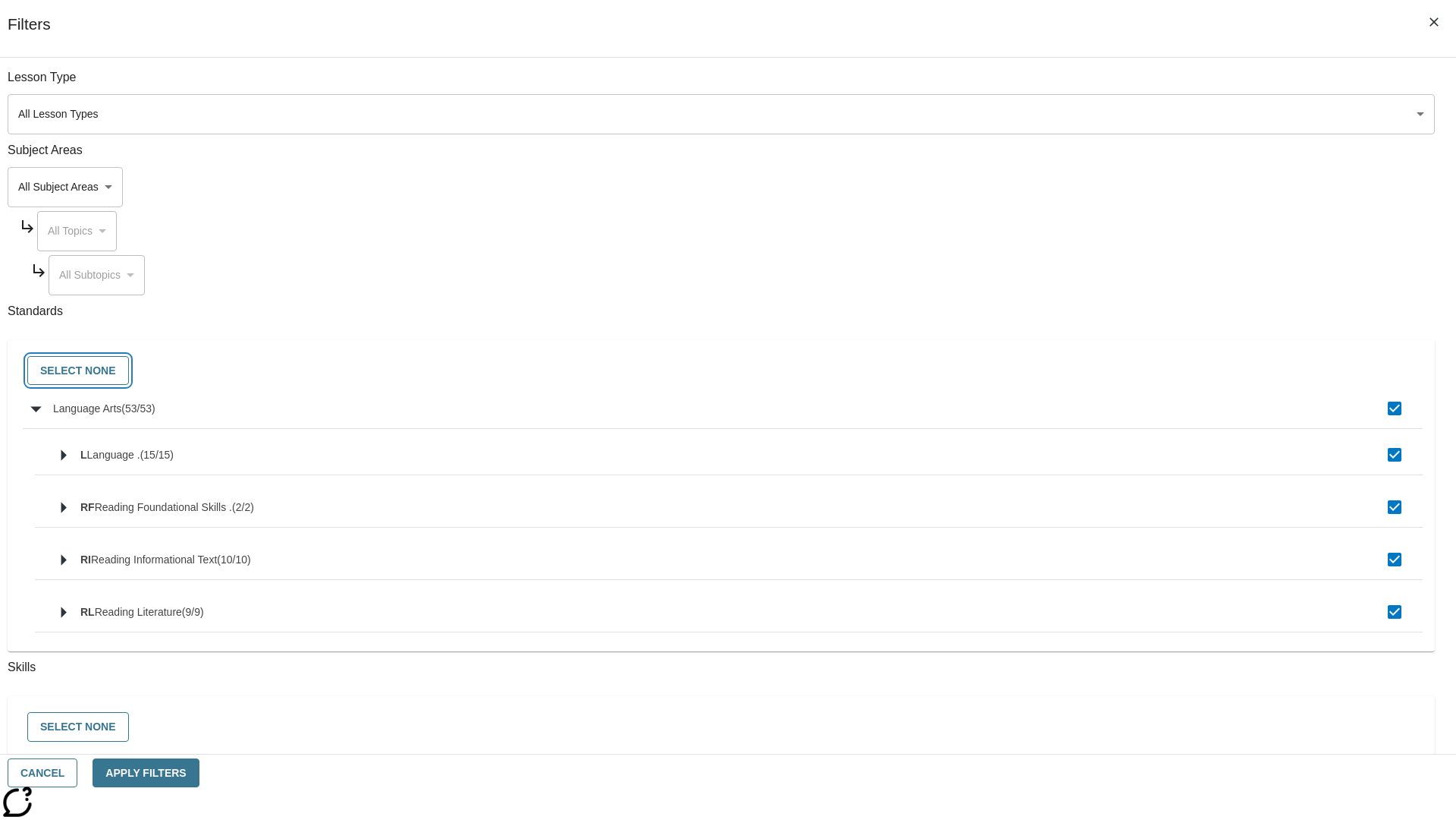
checkbox input "false"
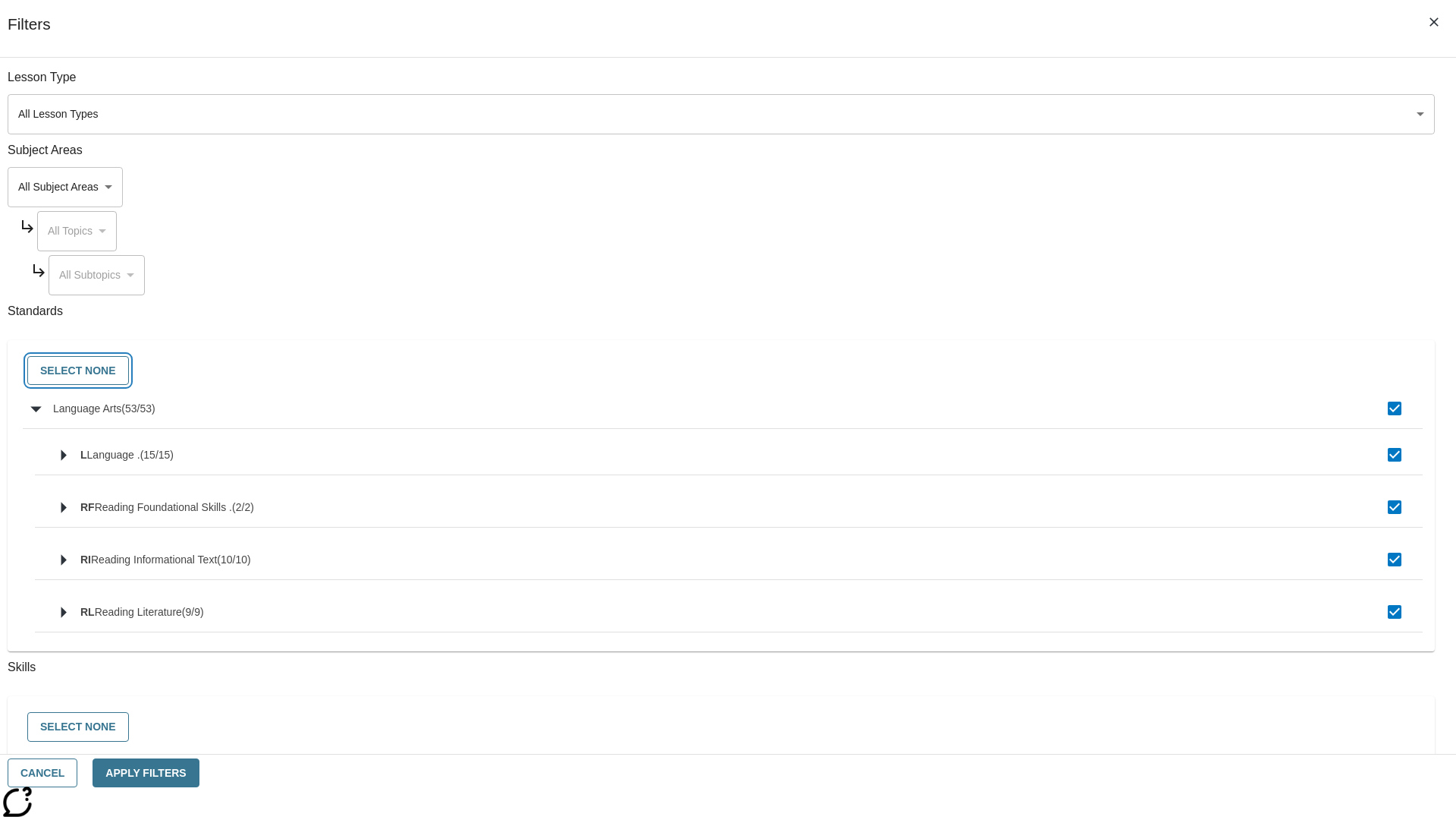
checkbox input "false"
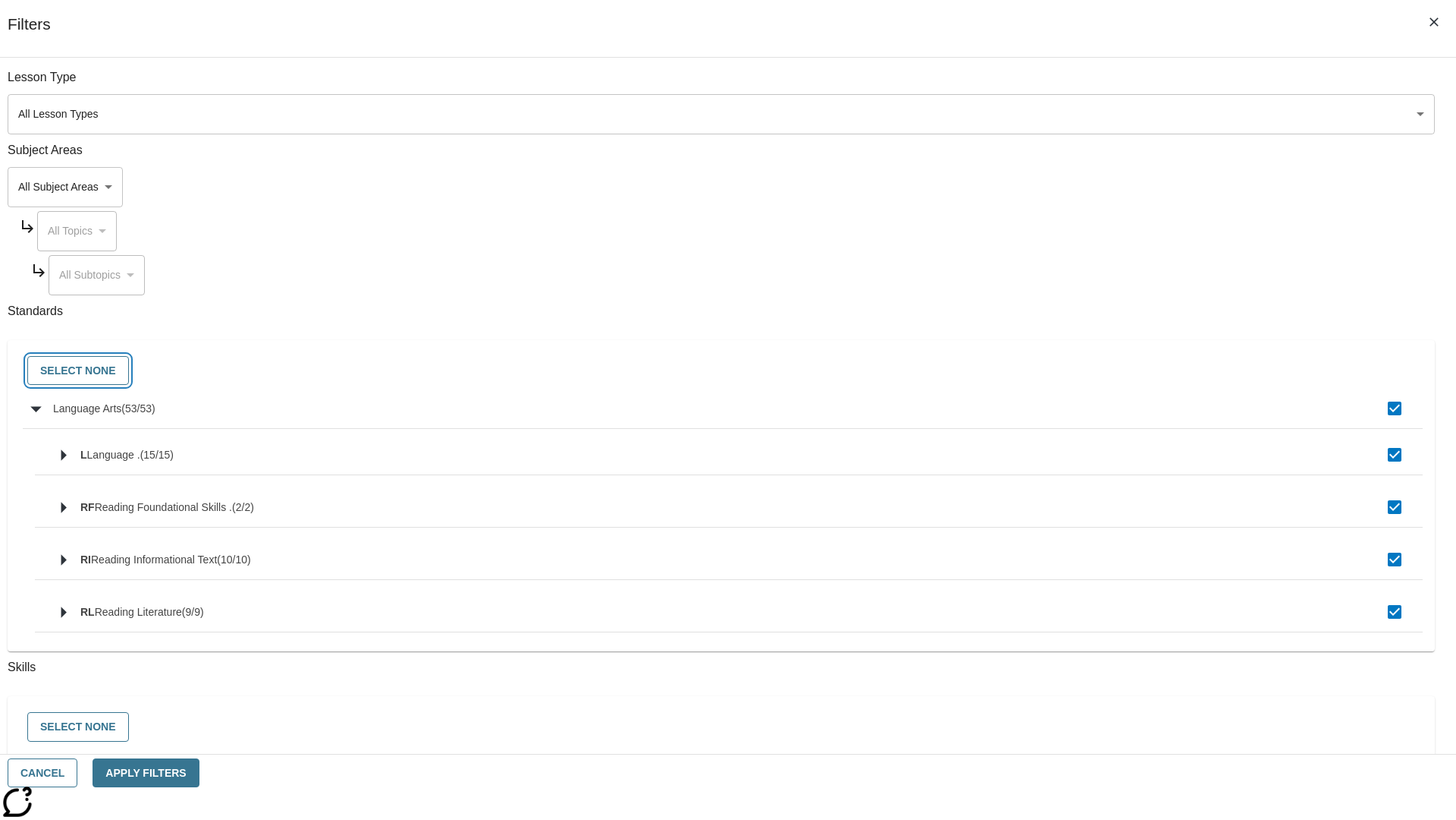
checkbox input "false"
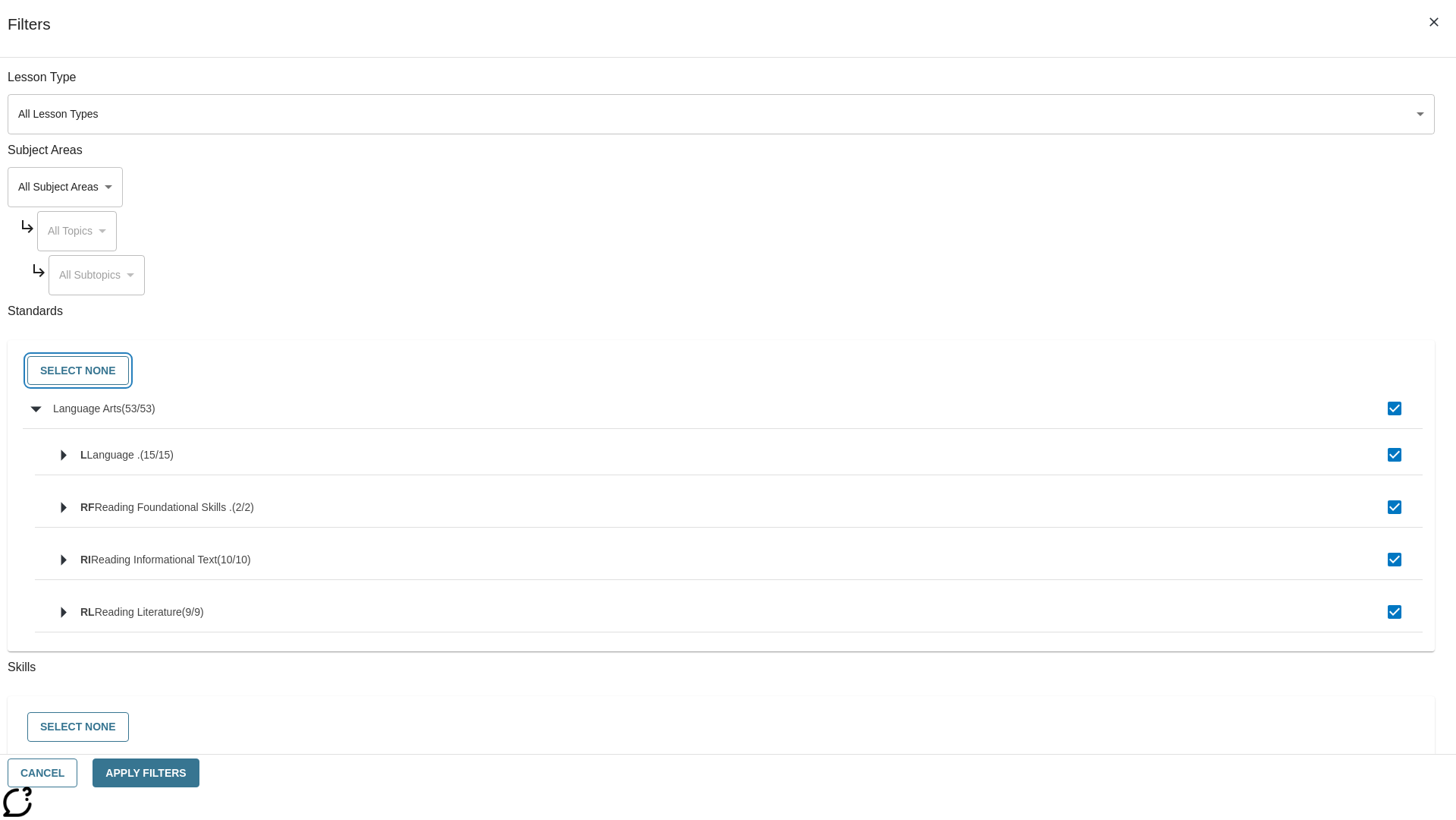
checkbox input "false"
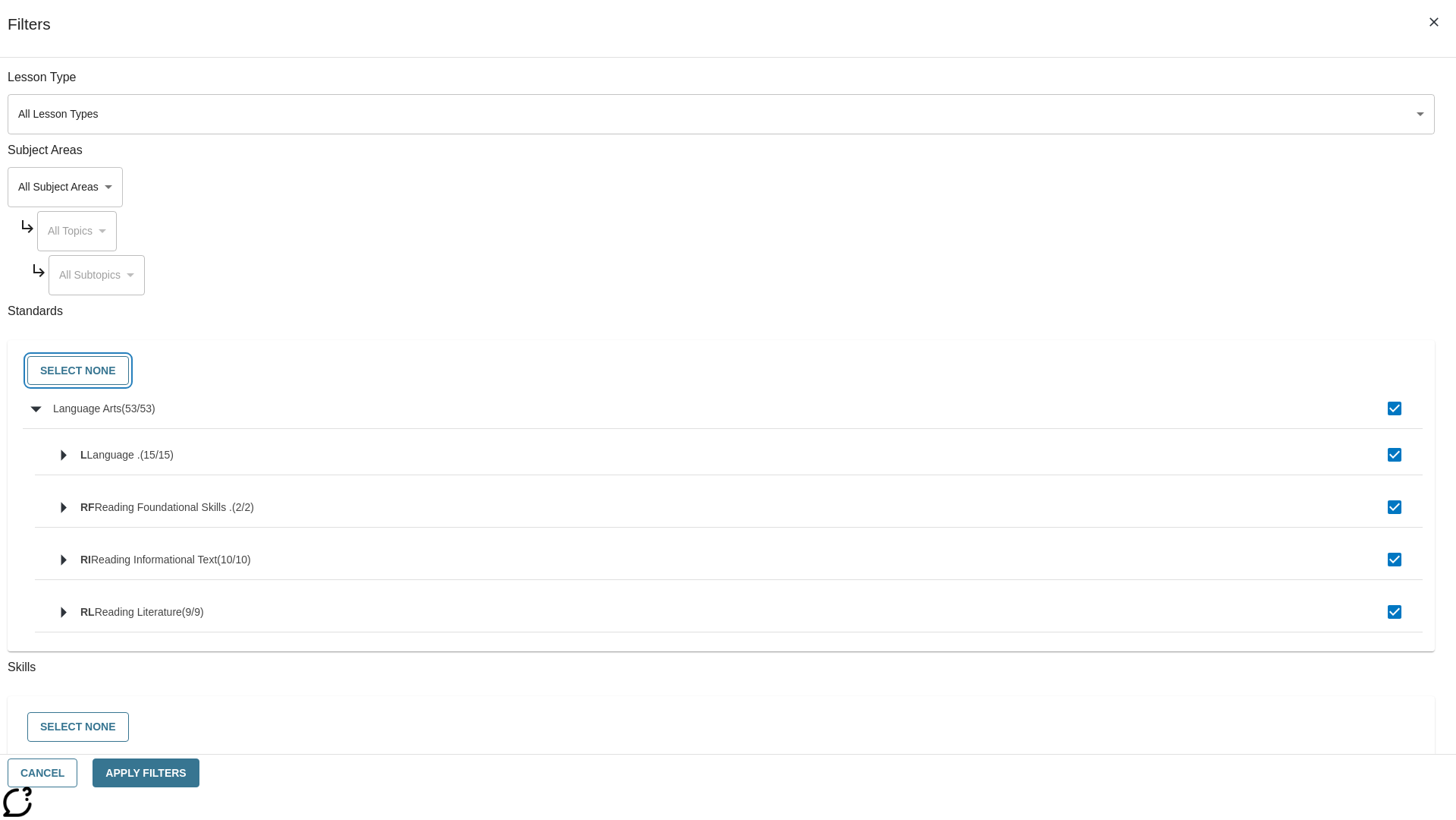
checkbox input "false"
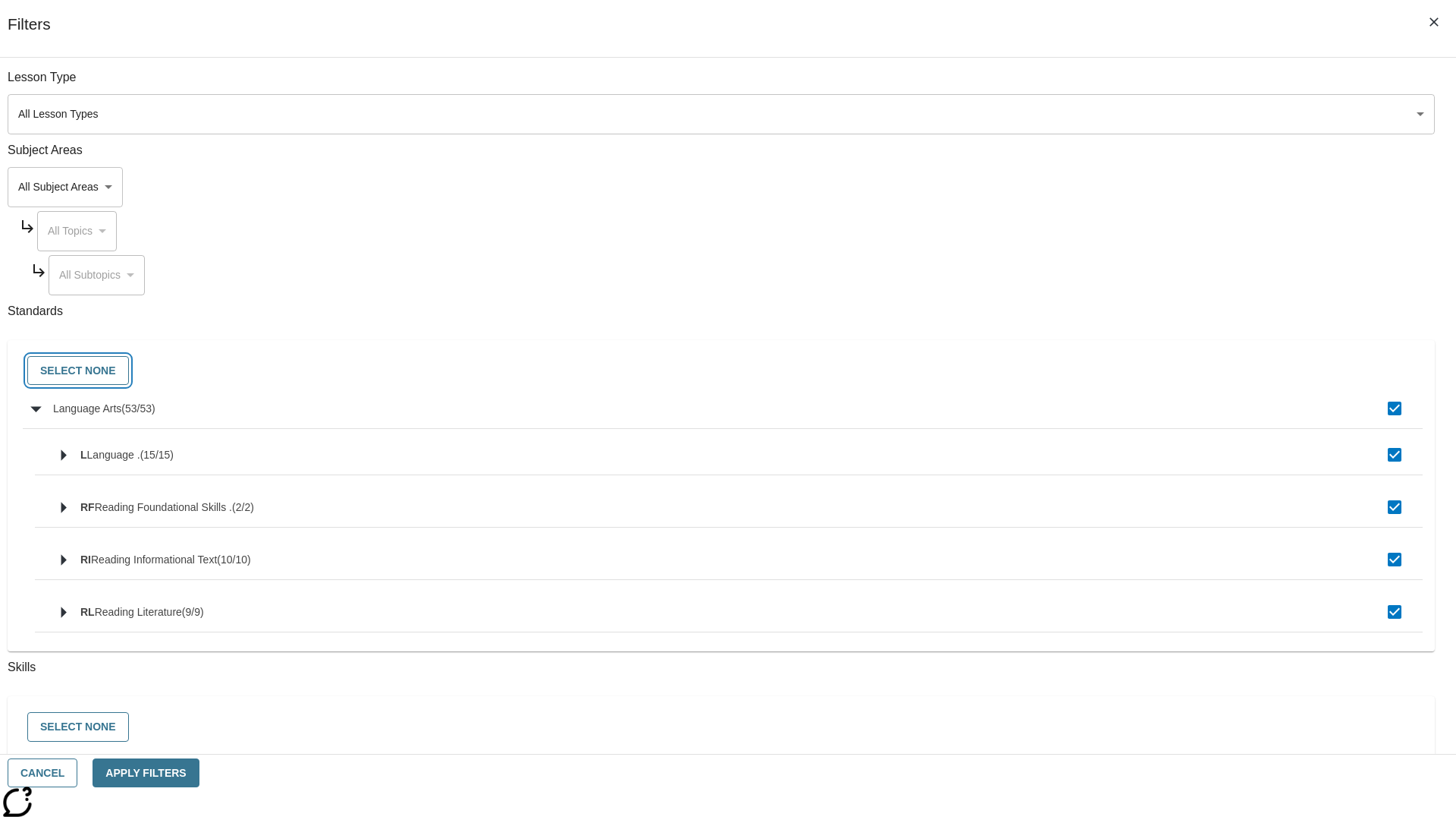
checkbox input "false"
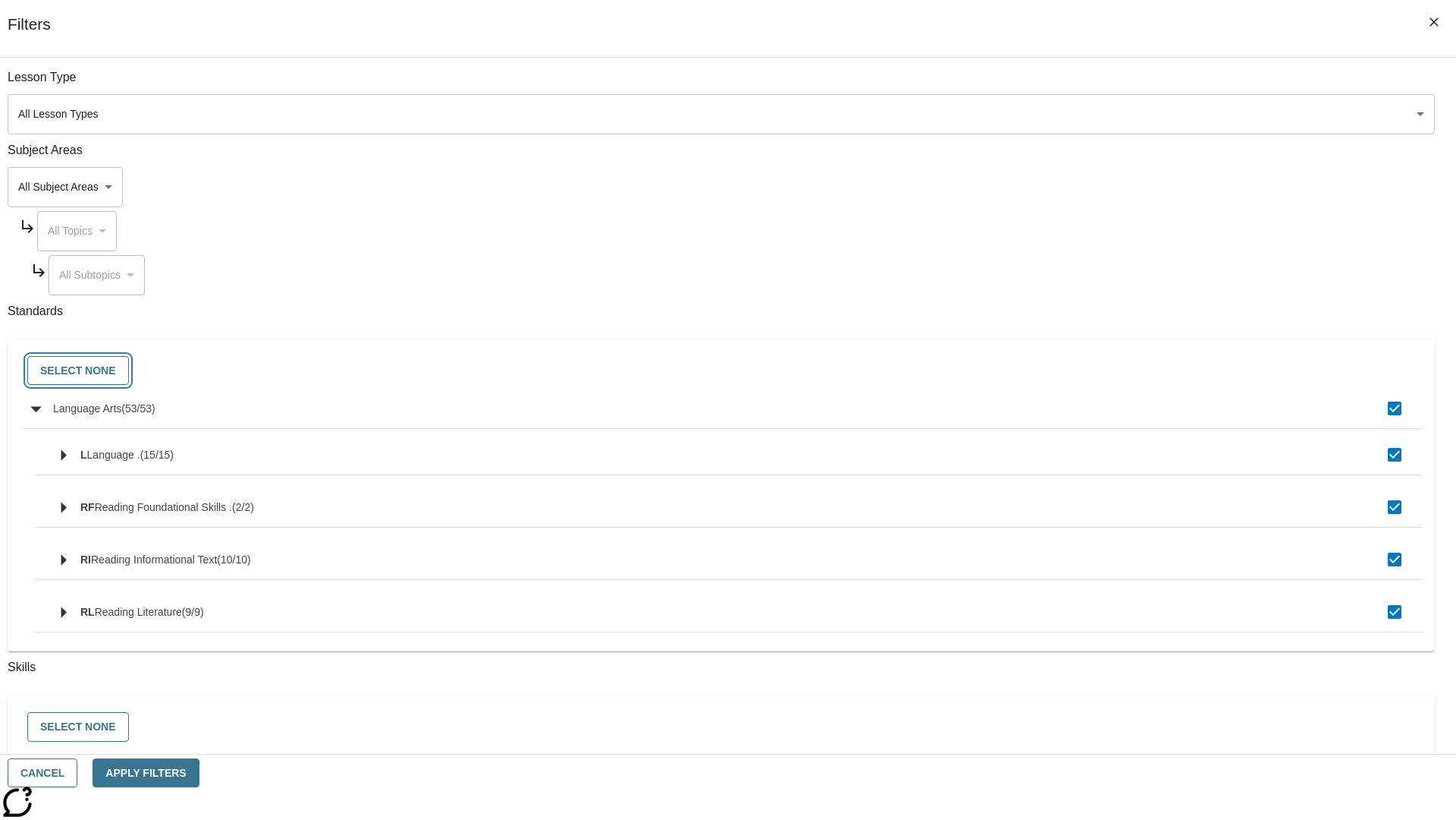
checkbox input "false"
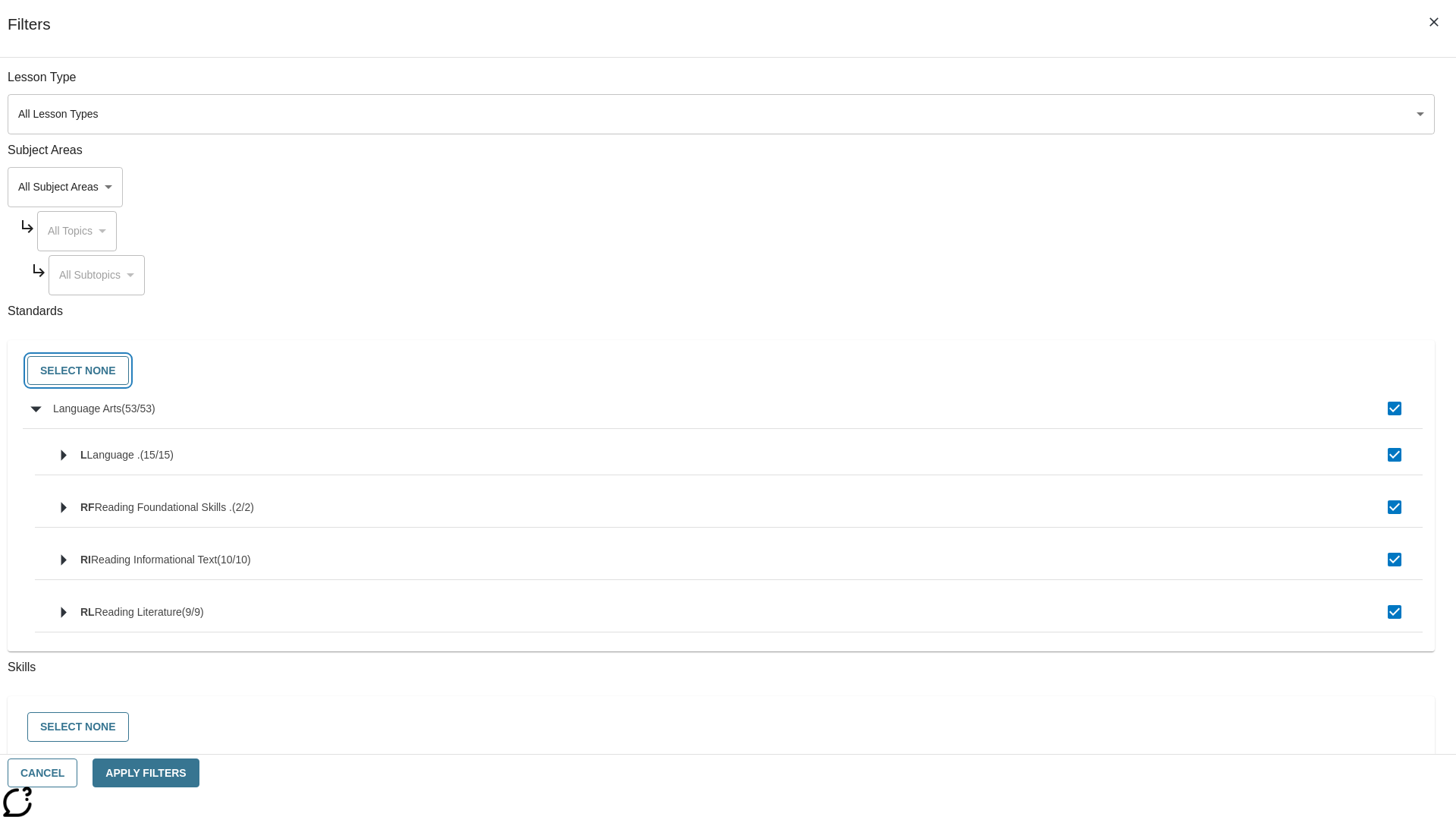
checkbox input "false"
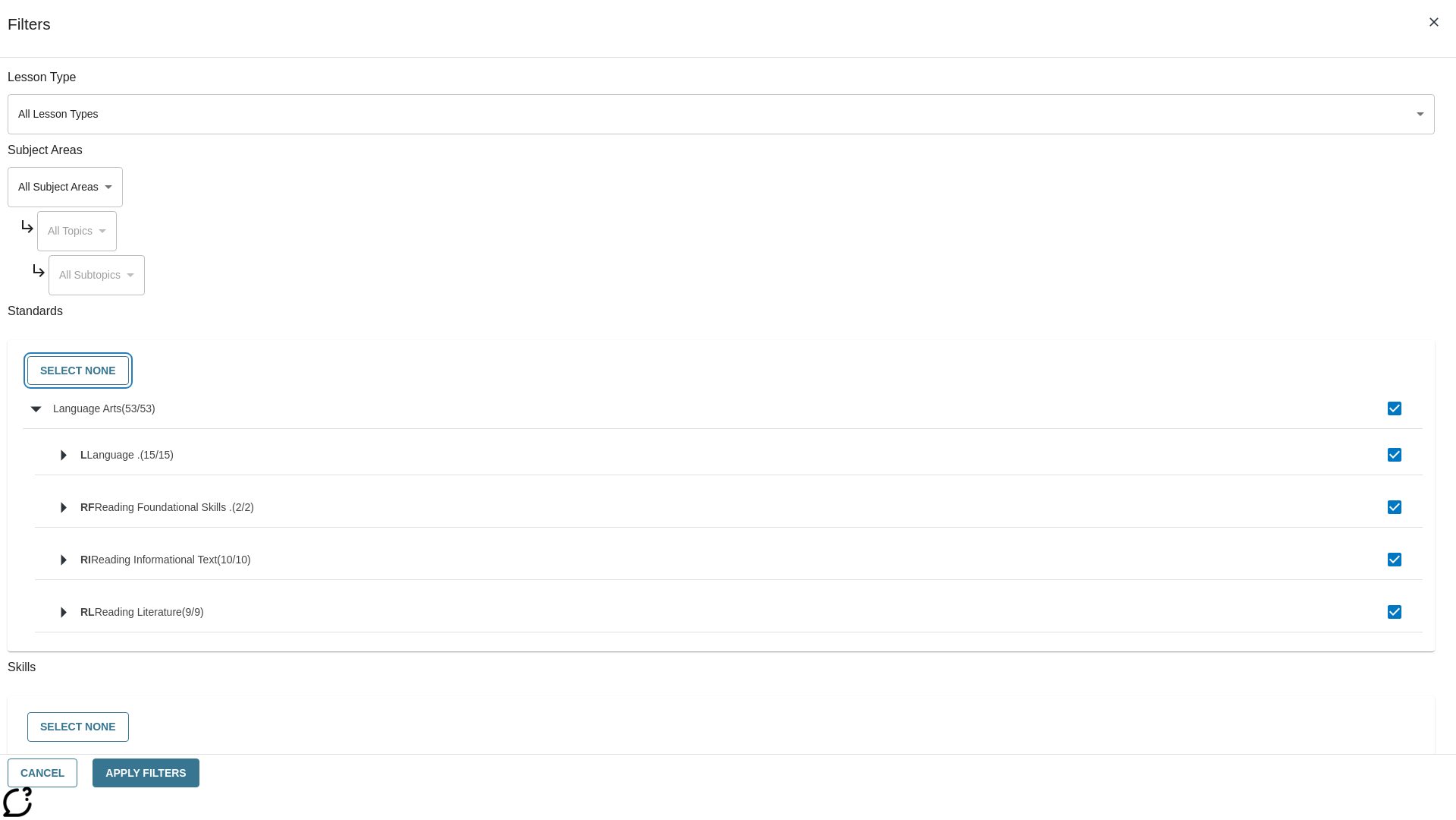
checkbox input "false"
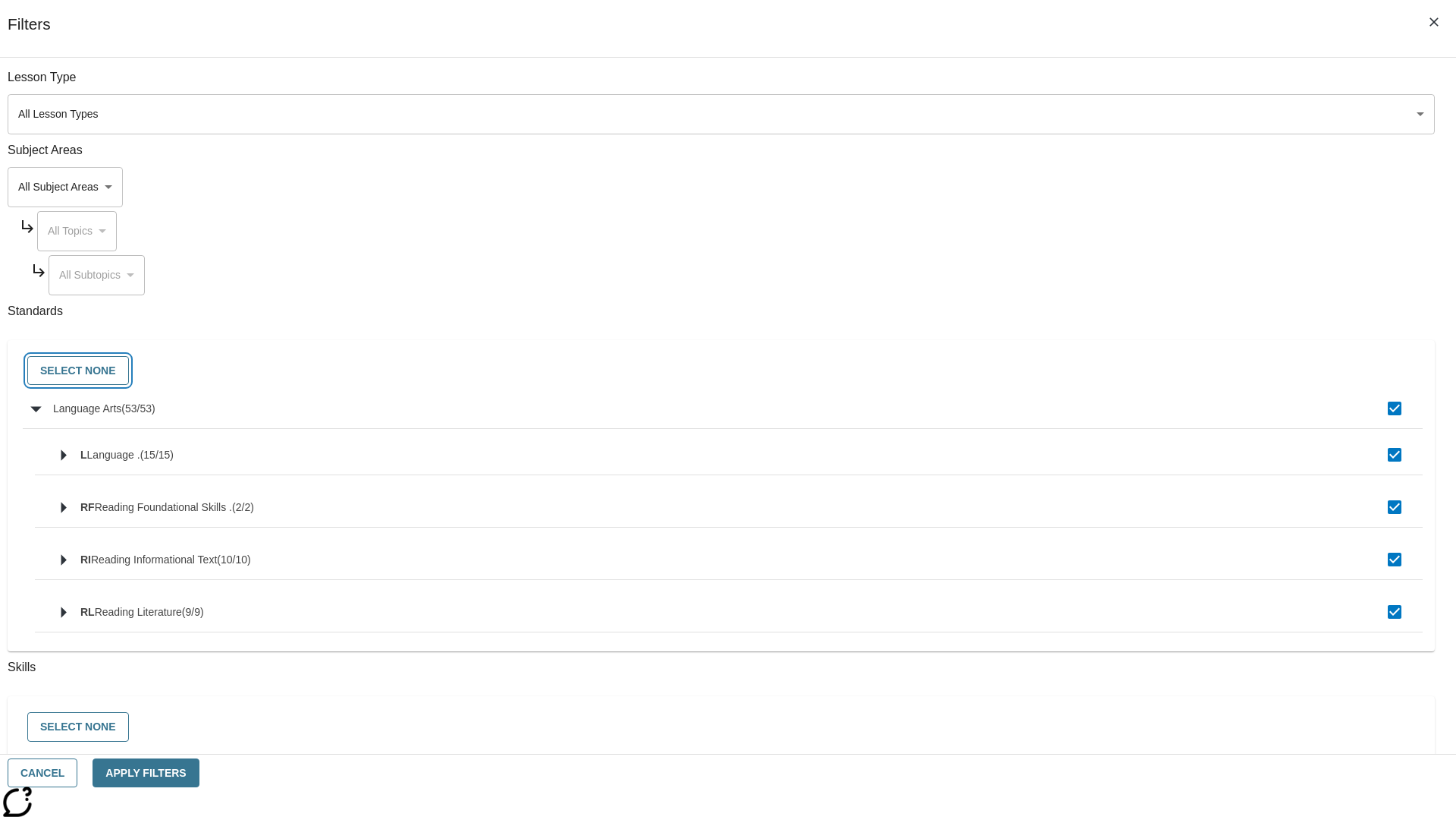
checkbox input "false"
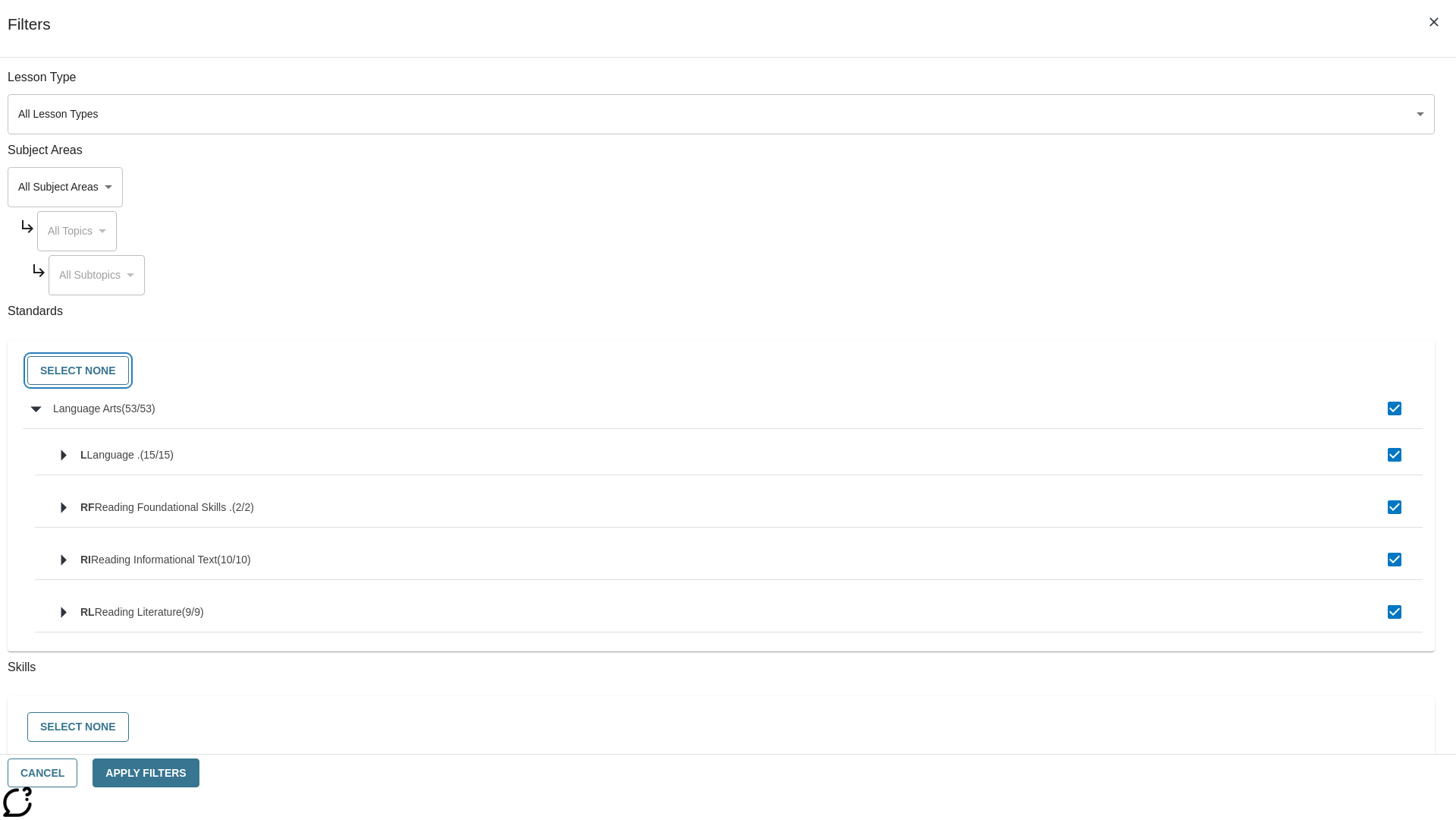
checkbox input "false"
click at [78, 773] on button "Cancel" at bounding box center [41, 773] width 69 height 30
click at [109, 21] on icon "Home" at bounding box center [116, 23] width 101 height 31
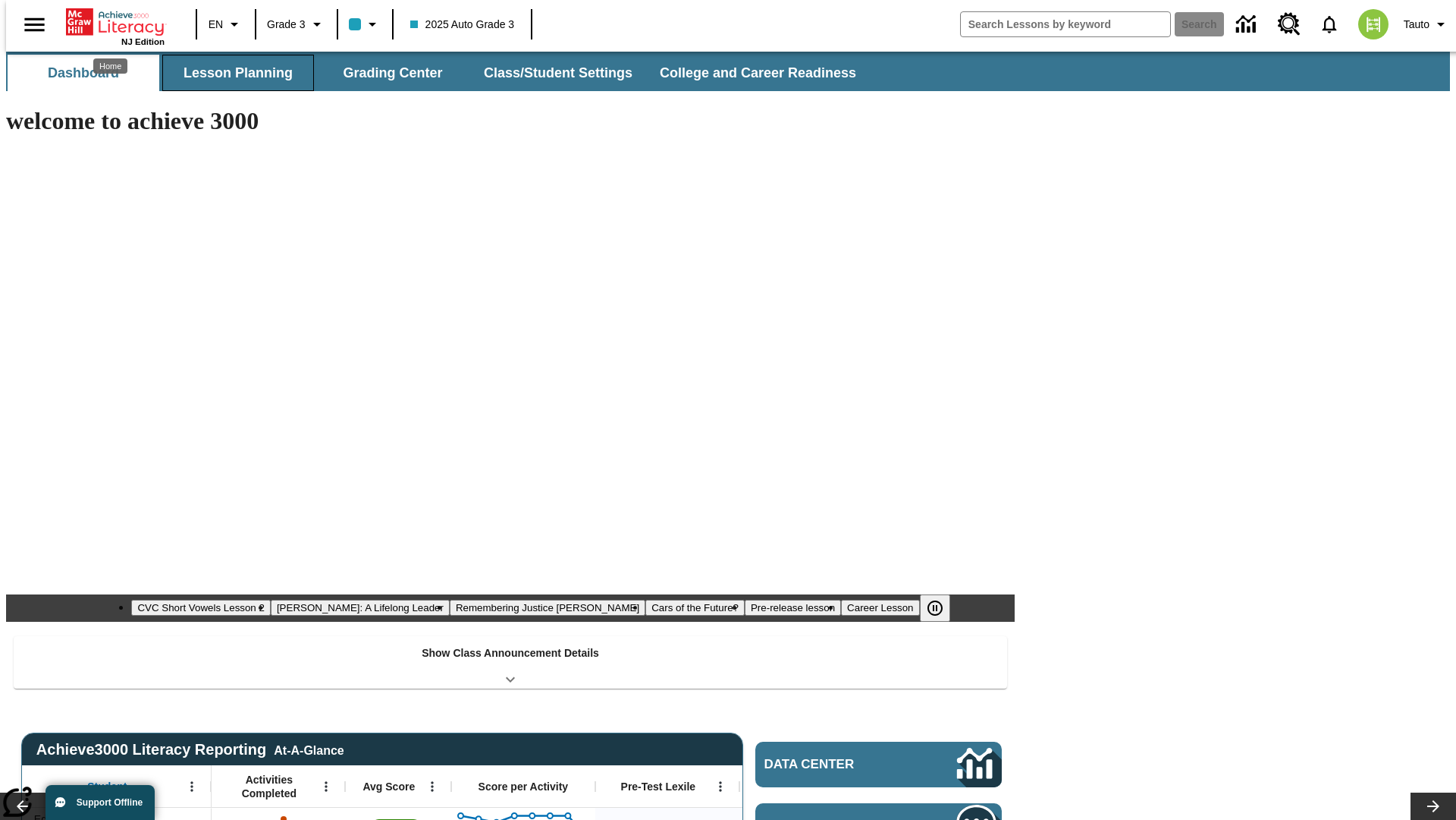
click at [232, 73] on button "Lesson Planning" at bounding box center [238, 73] width 151 height 36
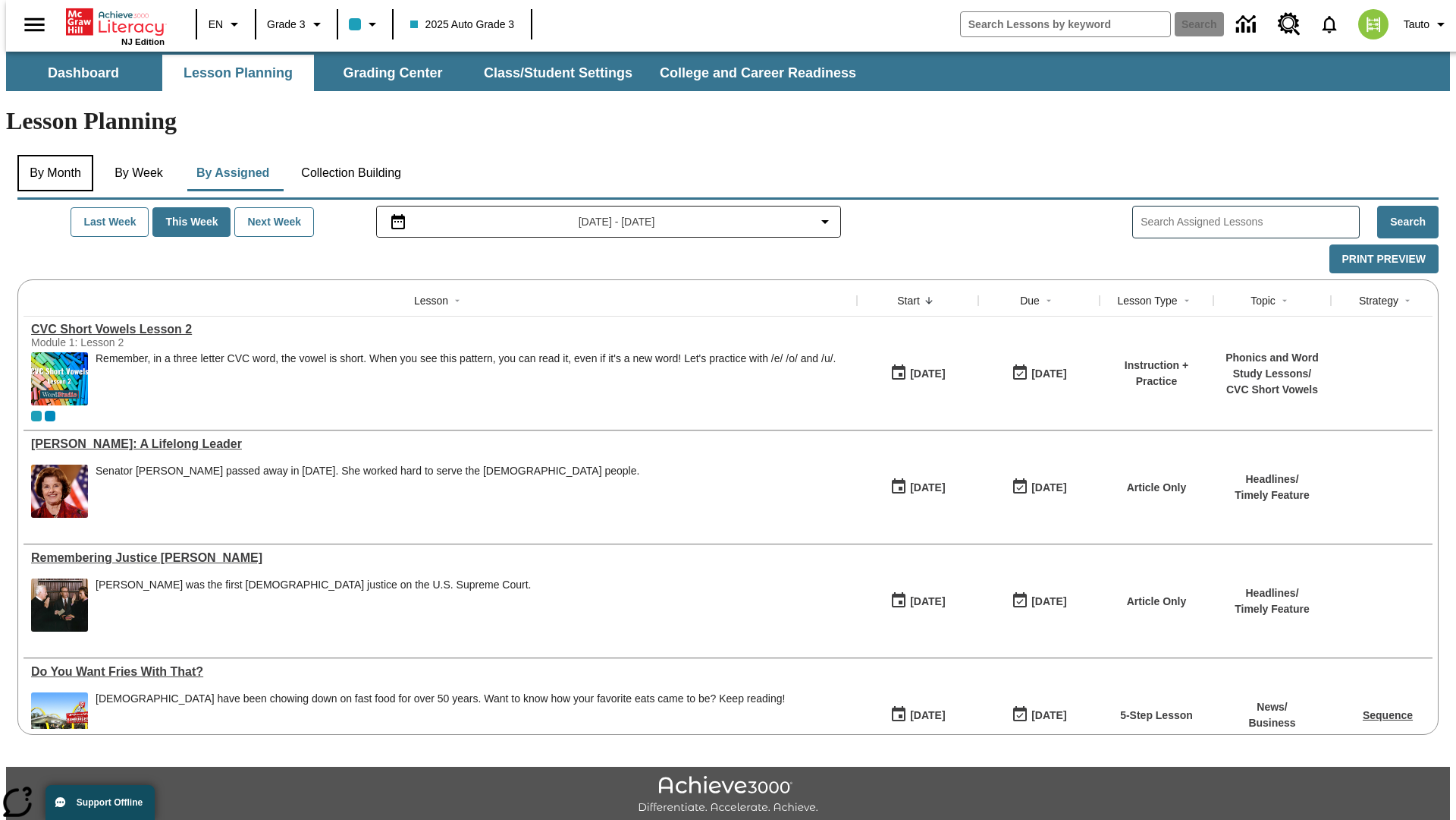
click at [50, 155] on button "By Month" at bounding box center [55, 173] width 76 height 36
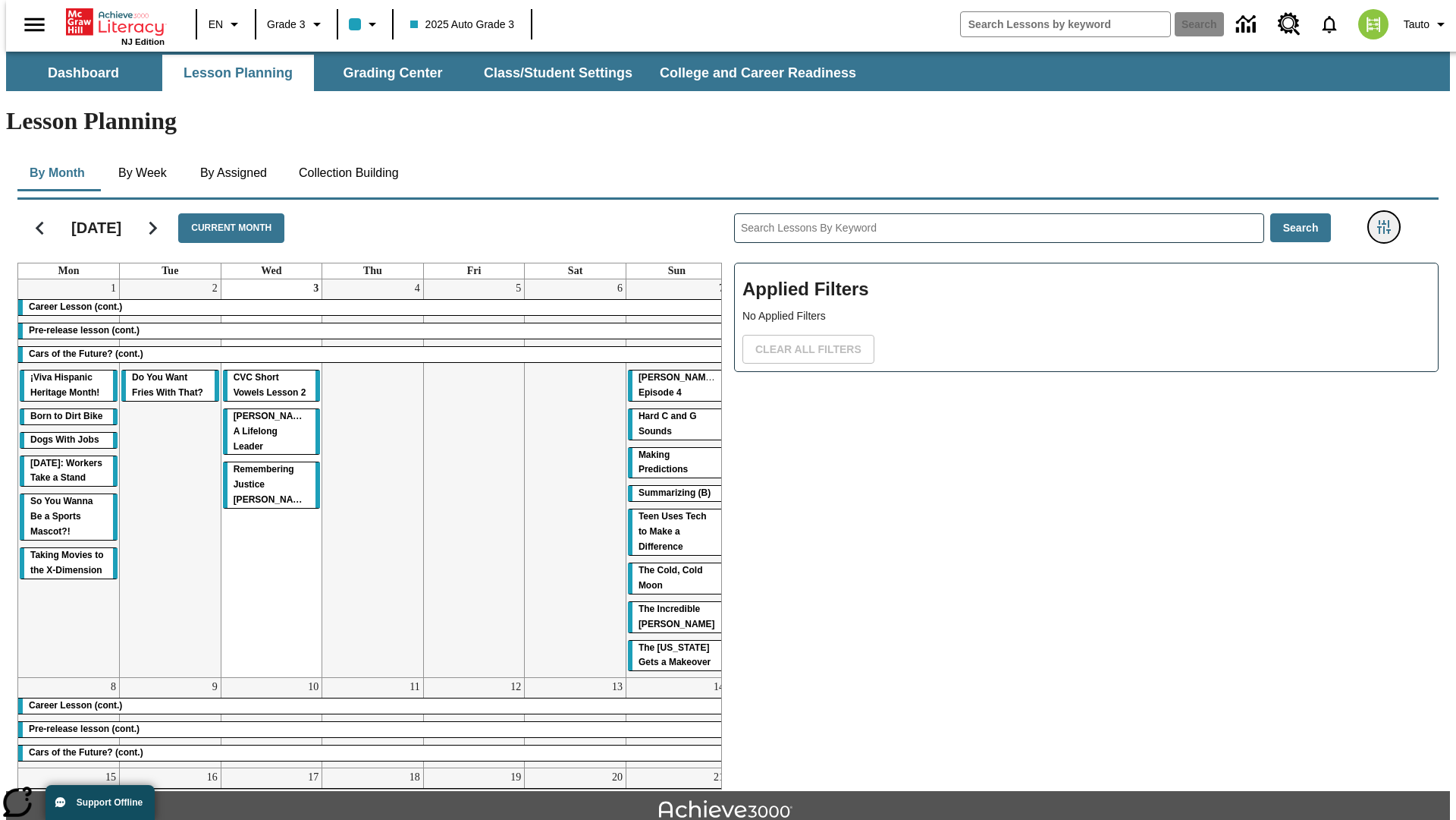
click at [1389, 220] on icon "Filters Side menu" at bounding box center [1384, 226] width 14 height 14
